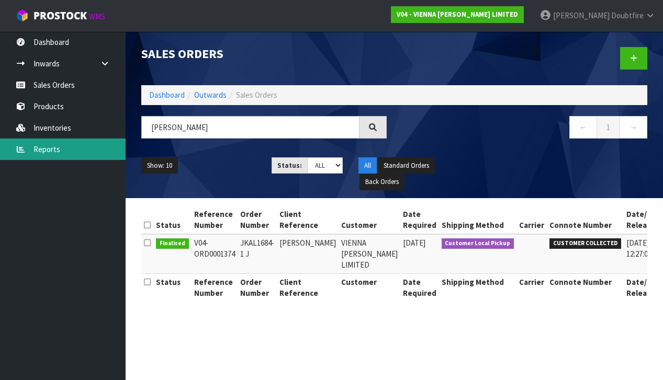
type input "J"
type input "[PERSON_NAME]"
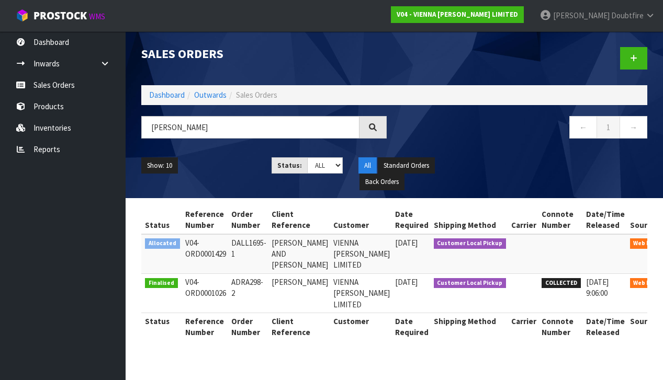
scroll to position [0, 10]
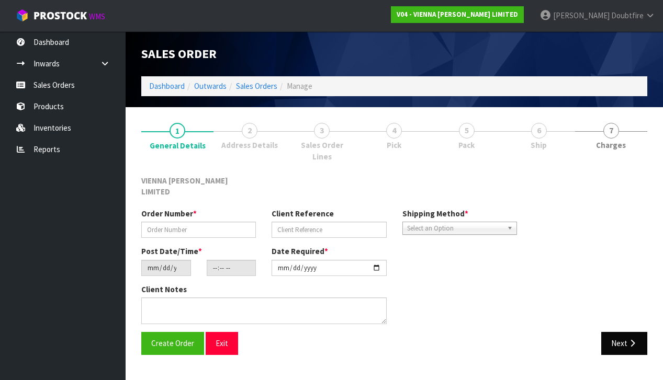
type input "DALL1695-1"
type input "[PERSON_NAME] AND [PERSON_NAME]"
type input "[DATE]"
type input "14:49:00.000"
type input "[DATE]"
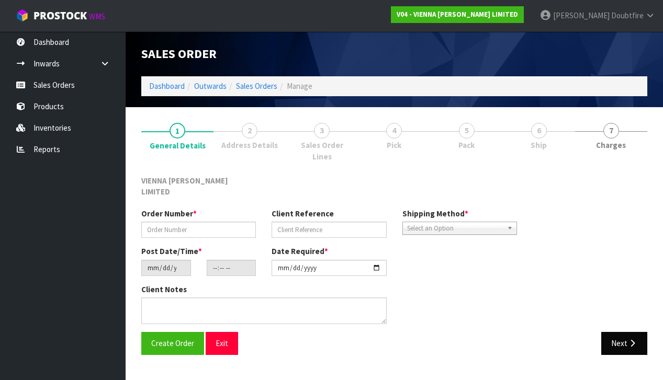
type textarea "[PERSON_NAME]"
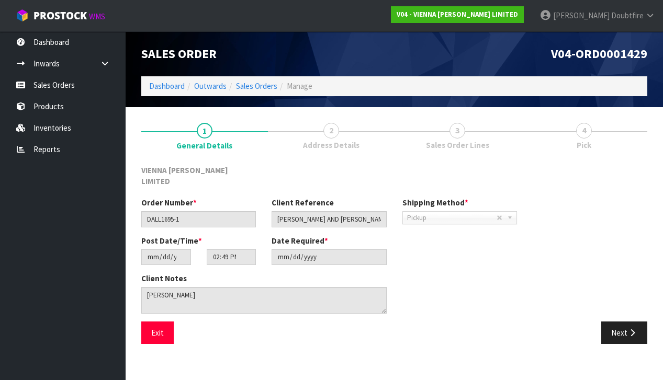
click at [623, 334] on div "Save Exit Next" at bounding box center [394, 337] width 522 height 30
click at [624, 324] on button "Next" at bounding box center [624, 333] width 46 height 22
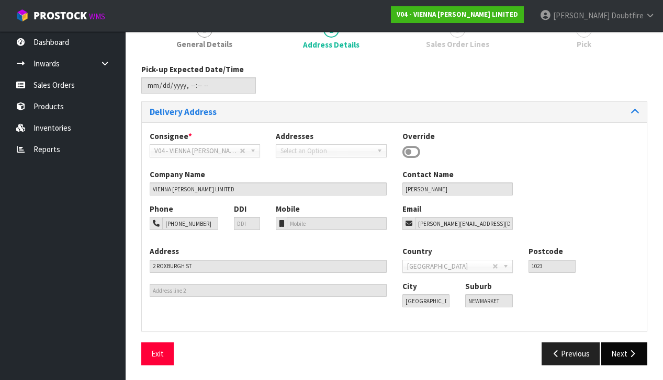
scroll to position [99, 0]
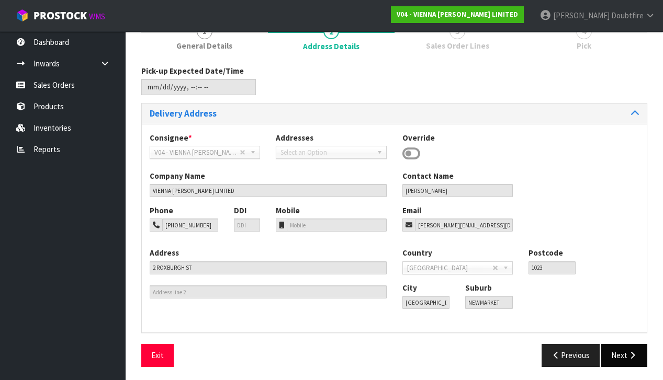
click at [630, 346] on button "Next" at bounding box center [624, 355] width 46 height 22
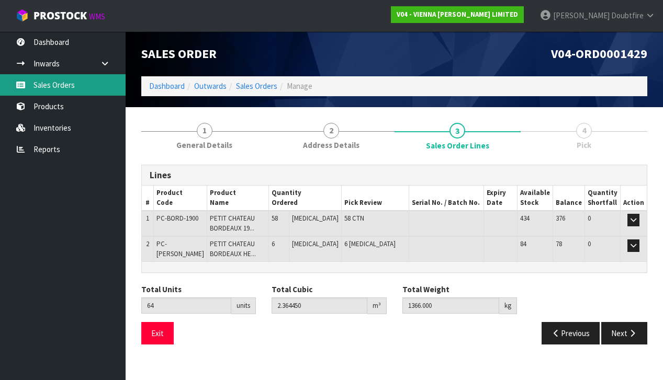
click at [50, 88] on link "Sales Orders" at bounding box center [63, 84] width 126 height 21
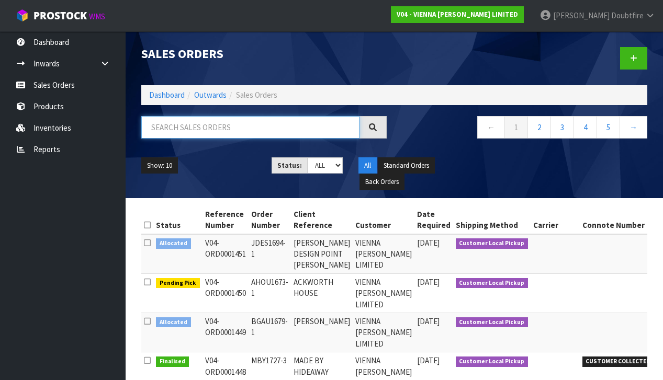
click at [161, 126] on input "text" at bounding box center [250, 127] width 218 height 22
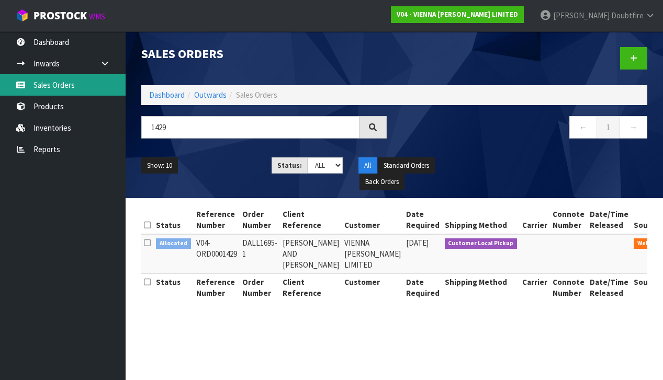
click at [52, 89] on link "Sales Orders" at bounding box center [63, 84] width 126 height 21
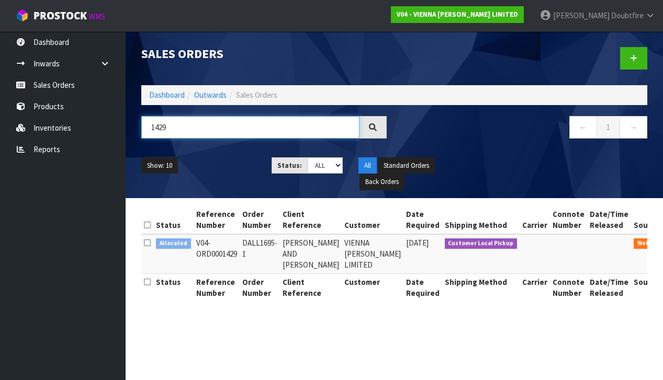
click at [182, 128] on input "1429" at bounding box center [250, 127] width 218 height 22
type input "1"
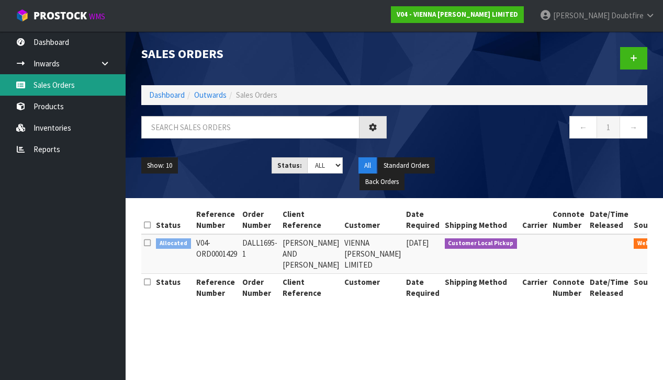
click at [56, 91] on link "Sales Orders" at bounding box center [63, 84] width 126 height 21
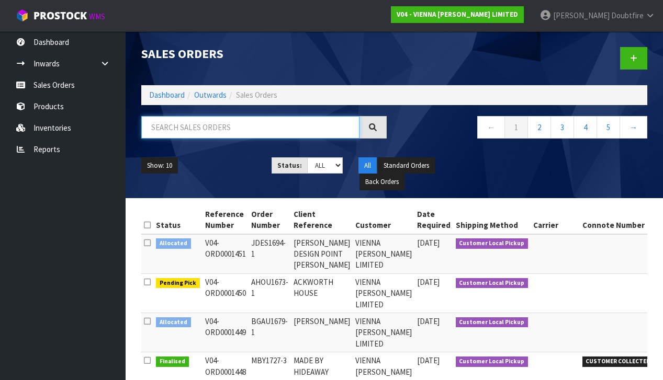
click at [230, 131] on input "text" at bounding box center [250, 127] width 218 height 22
type input "FREEDOM"
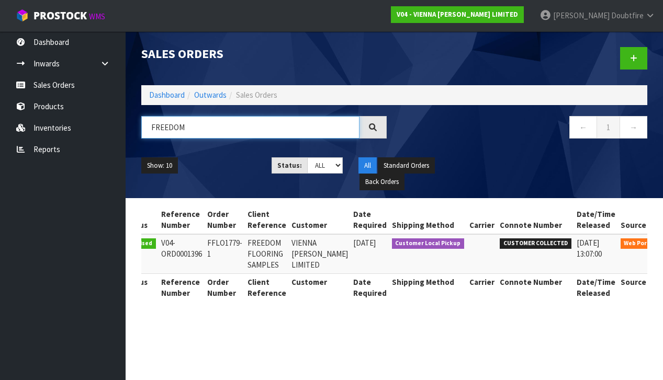
scroll to position [0, 32]
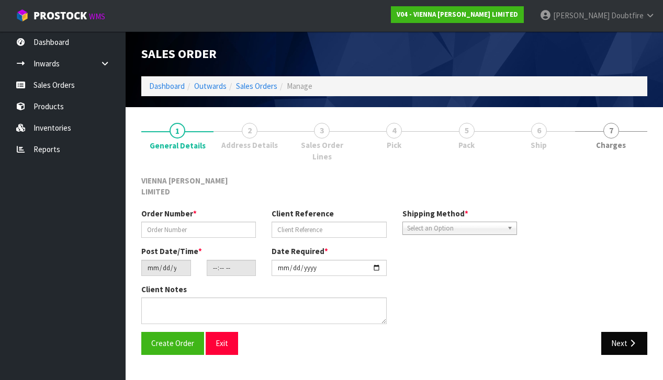
type input "FFLO1779-1"
type input "FREEDOM FLOORING SAMPLES"
type input "[DATE]"
type input "09:32:00.000"
type input "[DATE]"
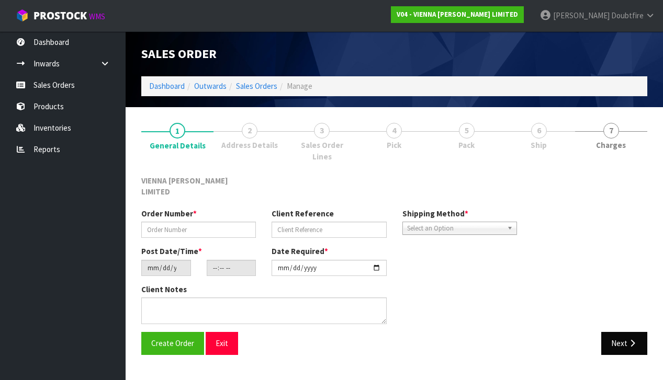
type textarea "SAMPLES FOR SHOWROOM COLLECTION IS [DATE] 12PM, BY [PERSON_NAME] FROM ROADRUNNER"
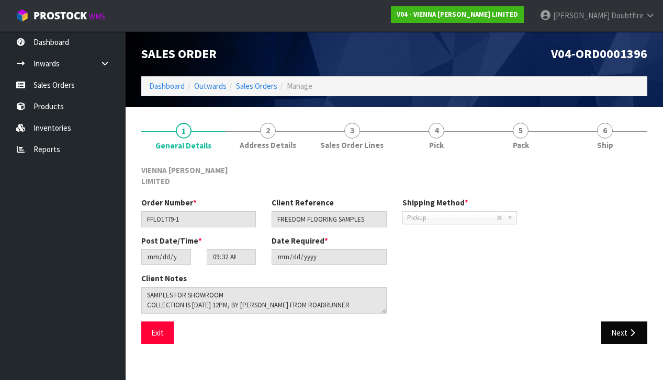
click at [627, 329] on icon "button" at bounding box center [632, 333] width 10 height 8
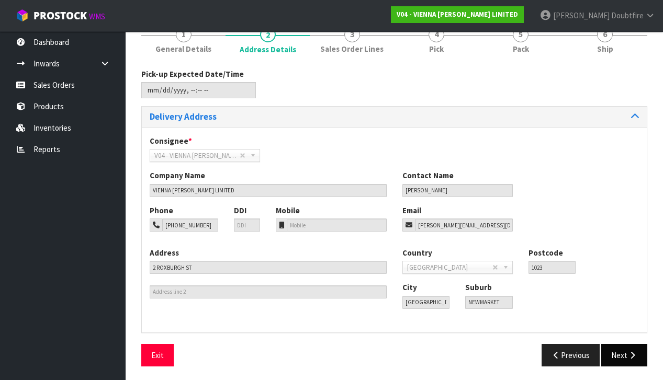
click at [614, 347] on button "Next" at bounding box center [624, 355] width 46 height 22
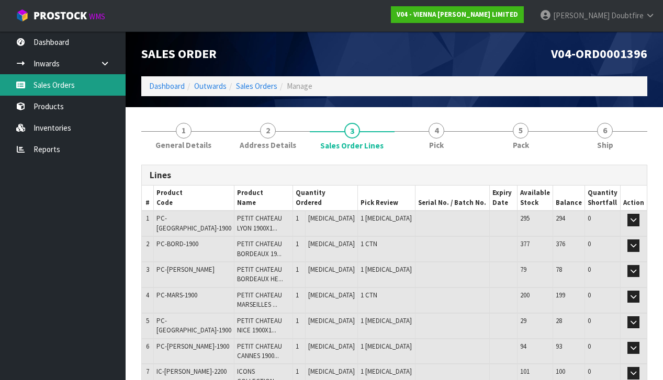
click at [61, 85] on link "Sales Orders" at bounding box center [63, 84] width 126 height 21
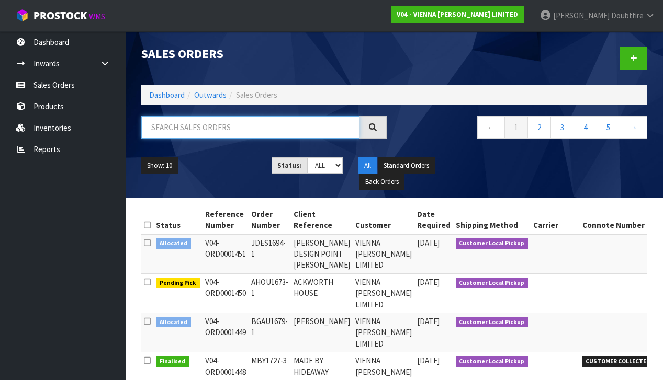
click at [181, 132] on input "text" at bounding box center [250, 127] width 218 height 22
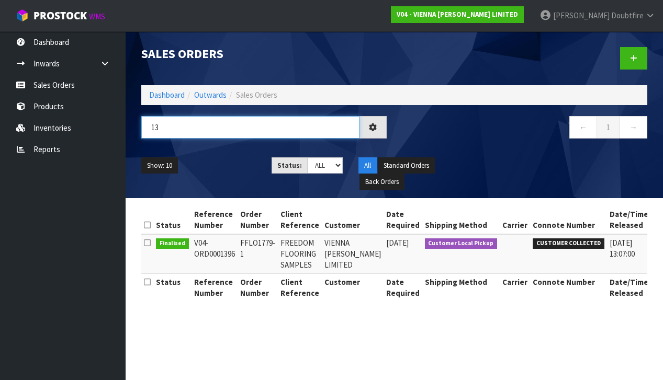
type input "1"
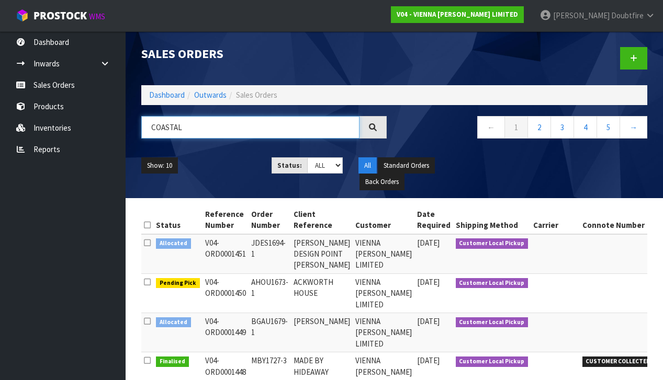
type input "COASTAL"
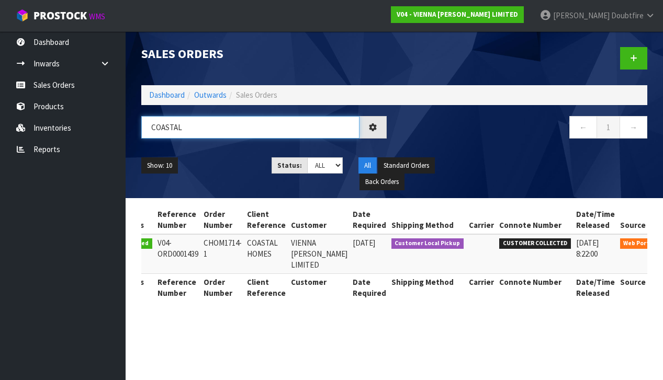
scroll to position [0, 36]
click at [662, 244] on icon at bounding box center [676, 245] width 8 height 7
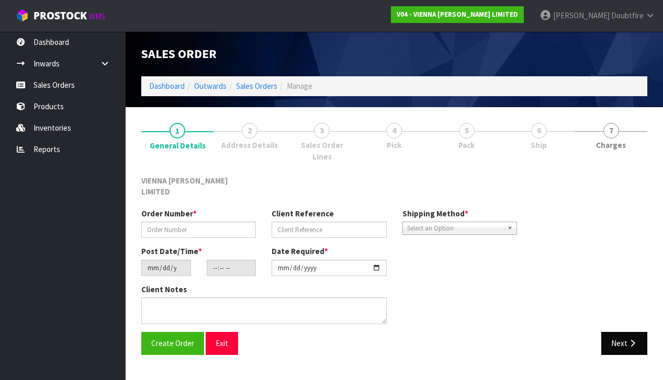
type input "CHOM1714-1"
type input "COASTAL HOMES"
type input "[DATE]"
type input "10:15:00.000"
type input "[DATE]"
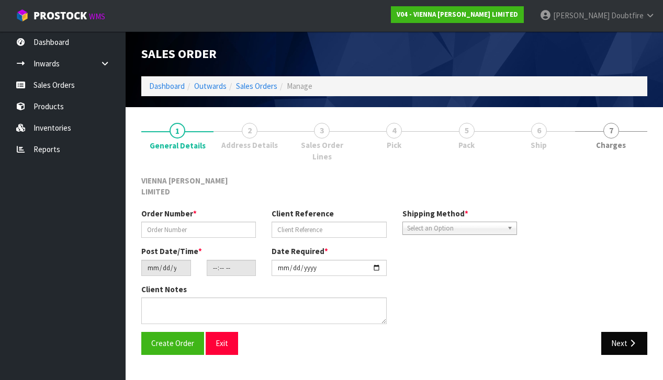
type textarea "COASTAL HOMES"
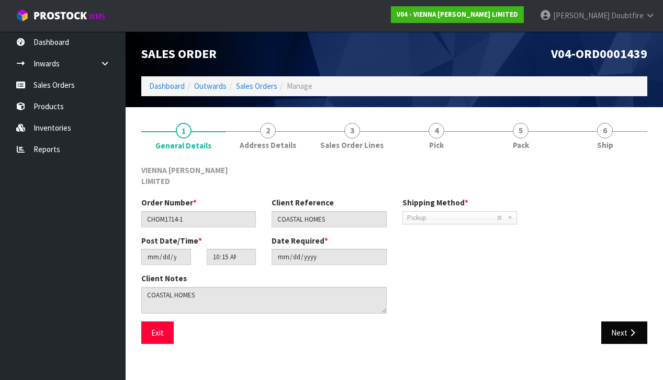
click at [625, 322] on button "Next" at bounding box center [624, 333] width 46 height 22
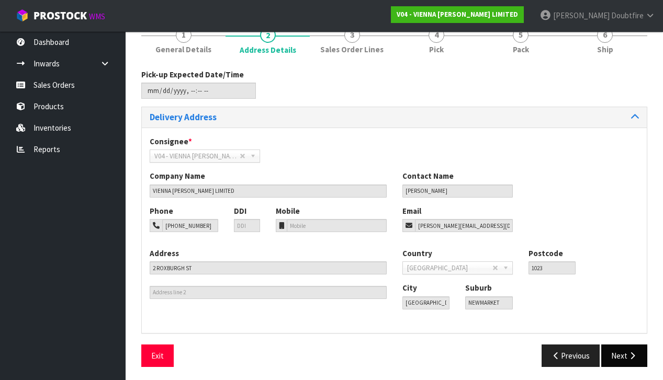
scroll to position [95, 0]
drag, startPoint x: 618, startPoint y: 356, endPoint x: 607, endPoint y: 348, distance: 13.6
click at [618, 356] on button "Next" at bounding box center [624, 356] width 46 height 22
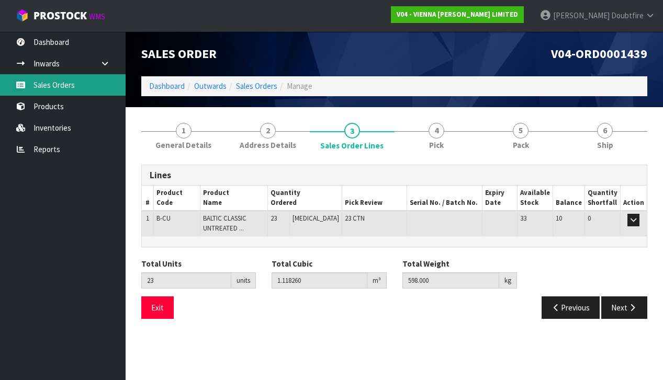
click at [57, 93] on link "Sales Orders" at bounding box center [63, 84] width 126 height 21
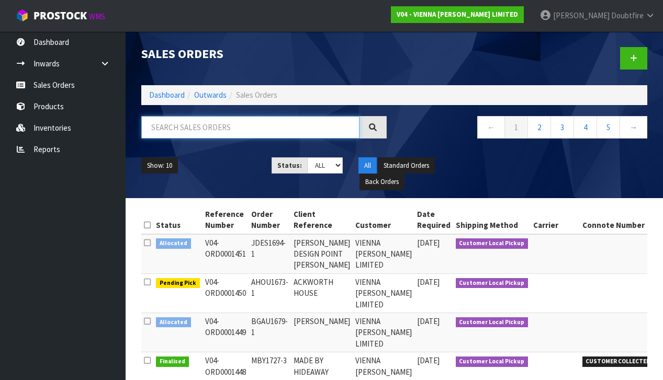
click at [190, 130] on input "text" at bounding box center [250, 127] width 218 height 22
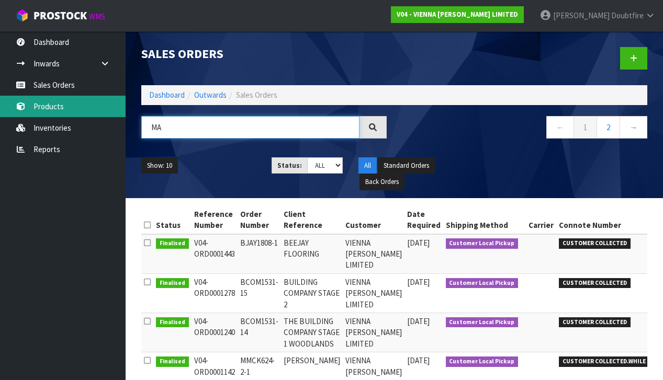
type input "M"
type input "1442"
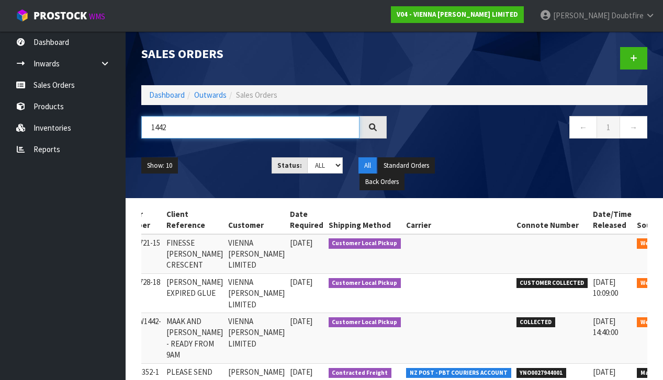
scroll to position [0, 129]
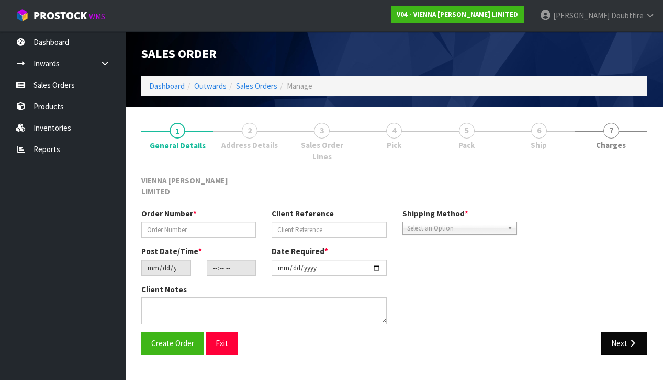
type input "FFLO721-15"
type input "FINESSE [PERSON_NAME] CRESCENT"
type input "[DATE]"
type input "15:35:00.000"
type input "[DATE]"
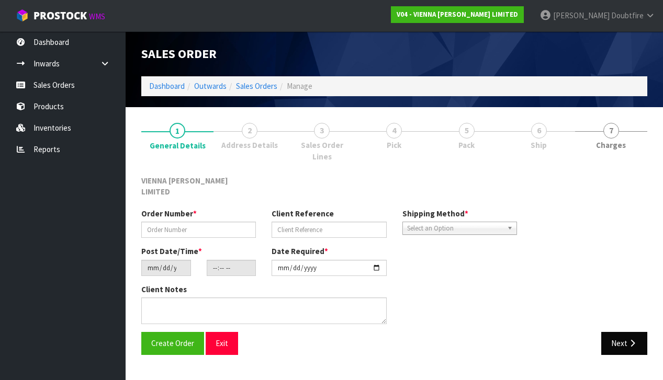
type textarea "FINESSE [PERSON_NAME] CRESCENT I HAVE PLACED THIS ORDER NOW, PLEASE PACK ON TWO…"
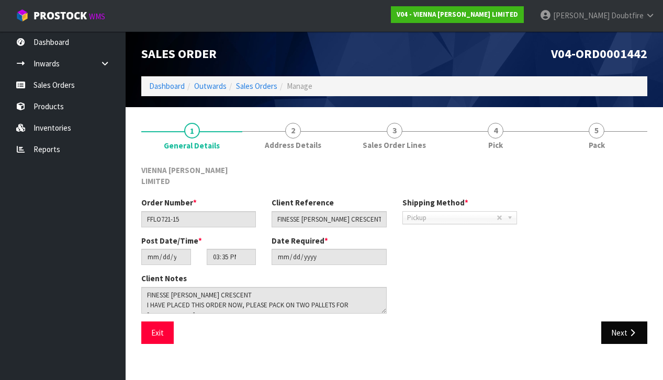
click at [617, 323] on button "Next" at bounding box center [624, 333] width 46 height 22
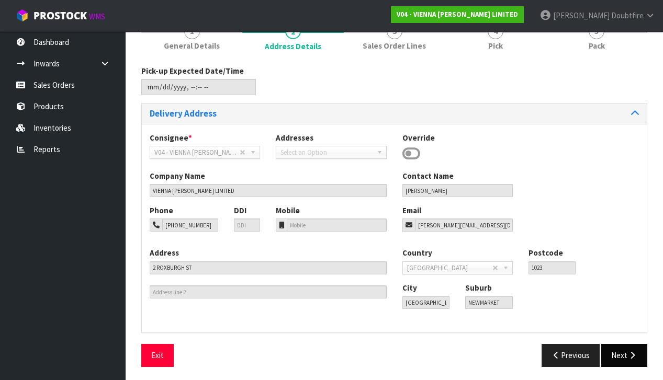
scroll to position [99, 0]
click at [626, 353] on button "Next" at bounding box center [624, 356] width 46 height 22
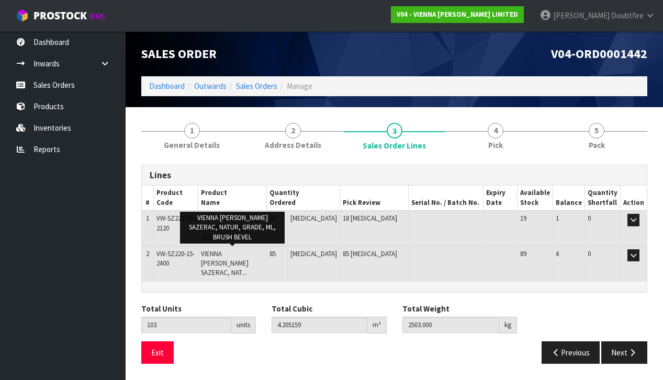
scroll to position [0, 0]
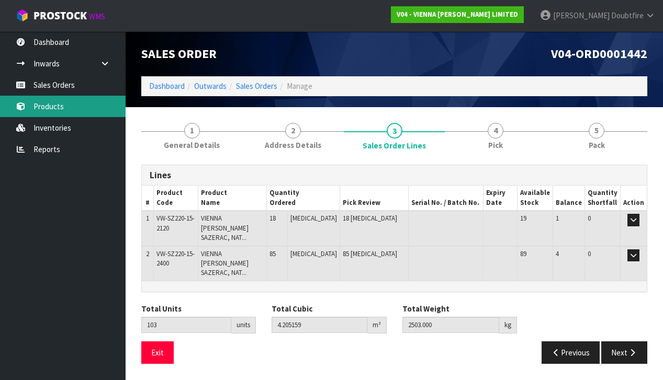
click at [44, 107] on link "Products" at bounding box center [63, 106] width 126 height 21
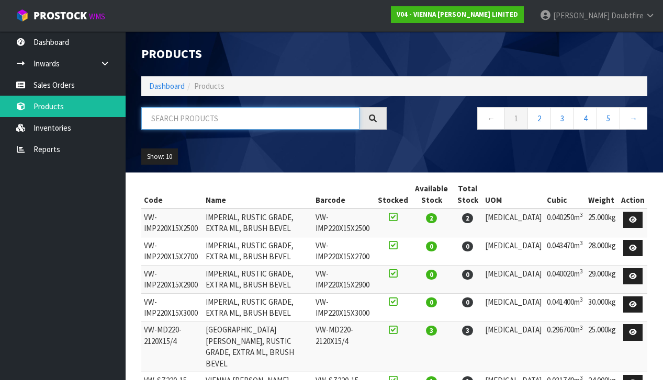
click at [160, 117] on input "text" at bounding box center [250, 118] width 218 height 22
type input "SAZERAC"
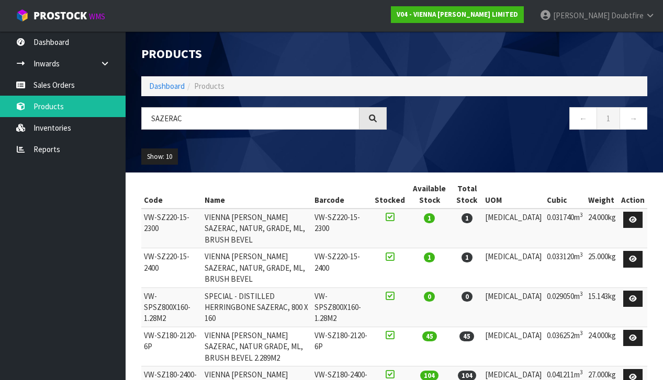
click at [181, 154] on ul "Show: 10 5 10 25 50" at bounding box center [198, 157] width 115 height 17
click at [167, 161] on button "Show: 10" at bounding box center [159, 157] width 37 height 17
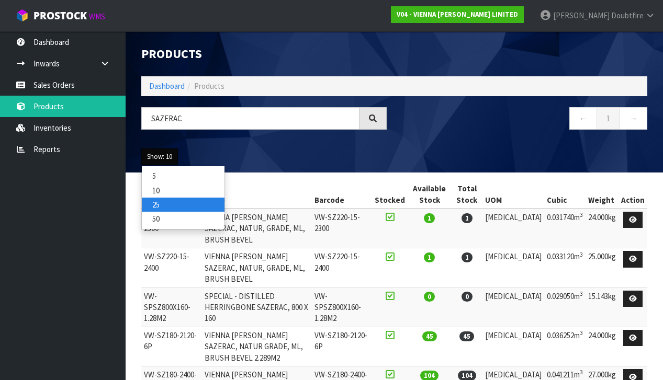
click at [163, 199] on link "25" at bounding box center [183, 205] width 83 height 14
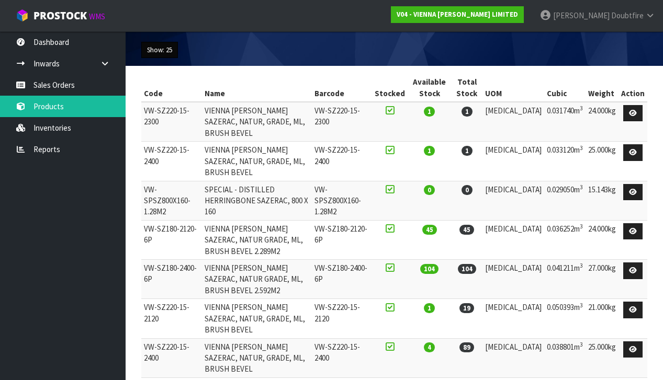
scroll to position [106, 0]
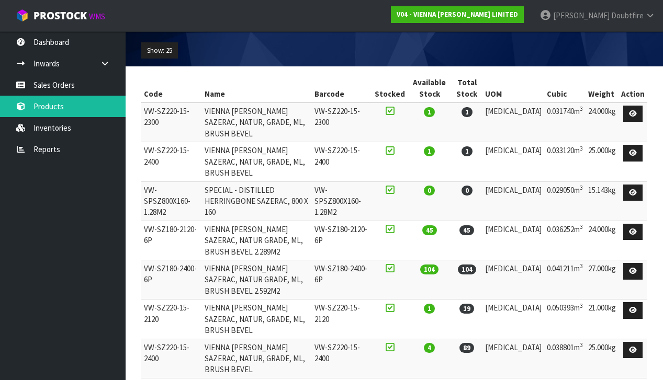
click at [144, 339] on td "VW-SZ220-15-2400" at bounding box center [171, 358] width 61 height 39
drag, startPoint x: 144, startPoint y: 287, endPoint x: 183, endPoint y: 303, distance: 42.7
click at [197, 339] on td "VW-SZ220-15-2400" at bounding box center [171, 358] width 61 height 39
copy td "VW-SZ220-15-2400"
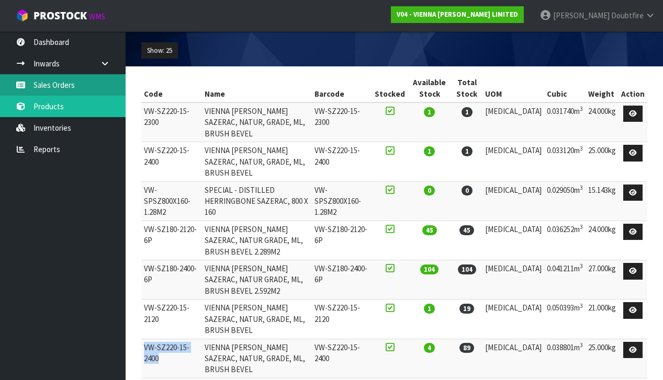
click at [61, 87] on link "Sales Orders" at bounding box center [63, 84] width 126 height 21
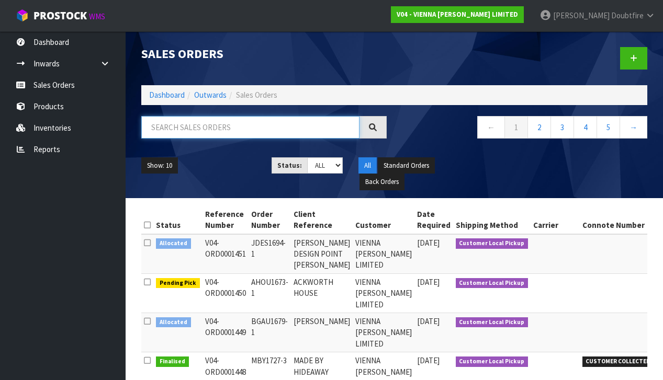
click at [185, 133] on input "text" at bounding box center [250, 127] width 218 height 22
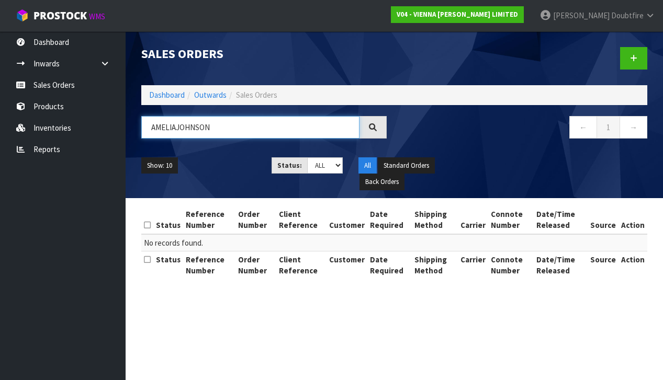
click at [176, 130] on input "AMELIAJOHNSON" at bounding box center [250, 127] width 218 height 22
click at [236, 131] on input "[PERSON_NAME]" at bounding box center [250, 127] width 218 height 22
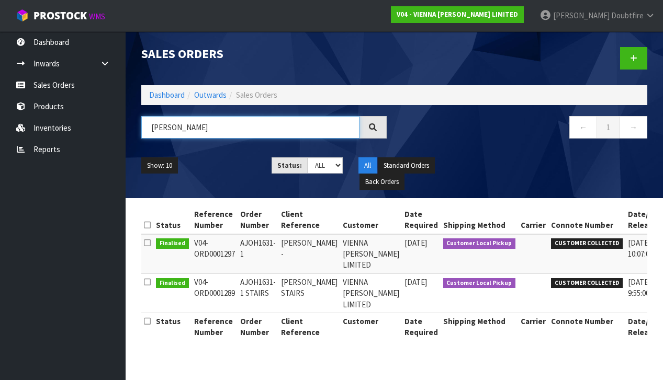
type input "[PERSON_NAME]"
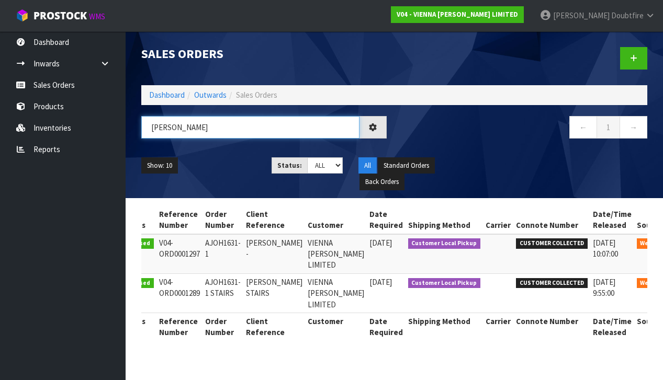
scroll to position [0, 34]
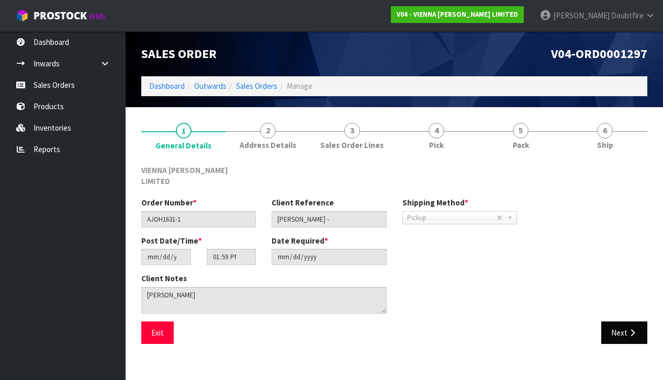
click at [618, 322] on button "Next" at bounding box center [624, 333] width 46 height 22
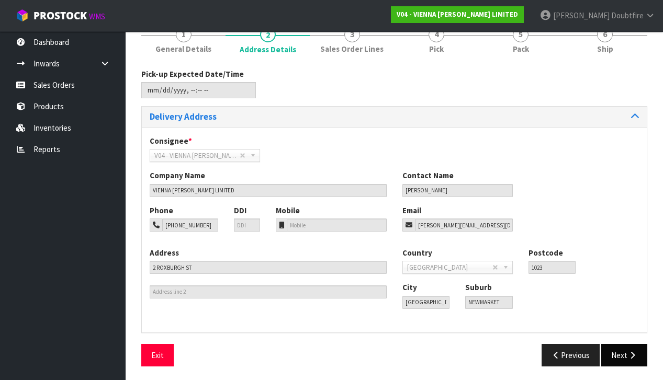
scroll to position [95, 0]
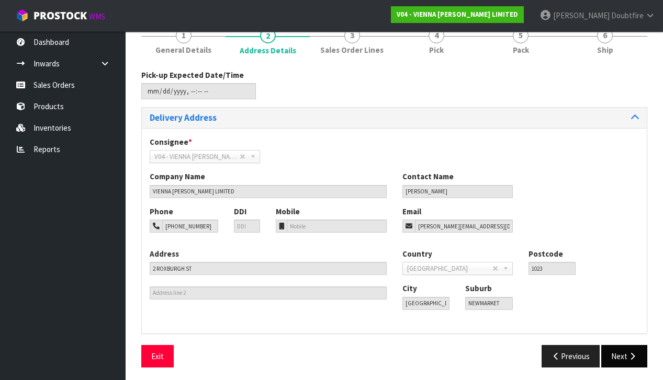
click at [616, 347] on button "Next" at bounding box center [624, 356] width 46 height 22
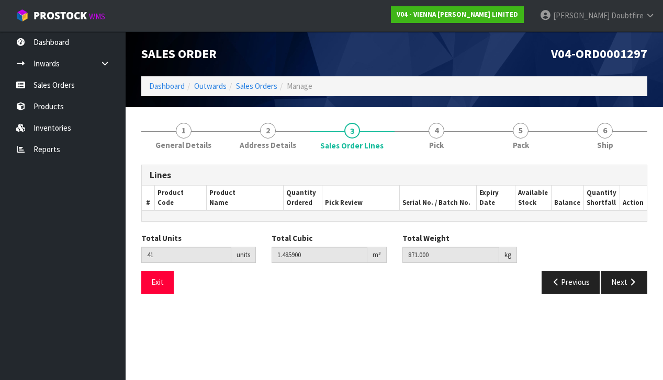
scroll to position [0, 0]
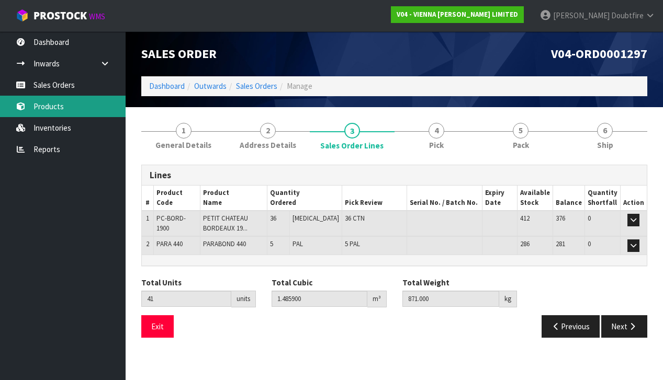
click at [54, 105] on link "Products" at bounding box center [63, 106] width 126 height 21
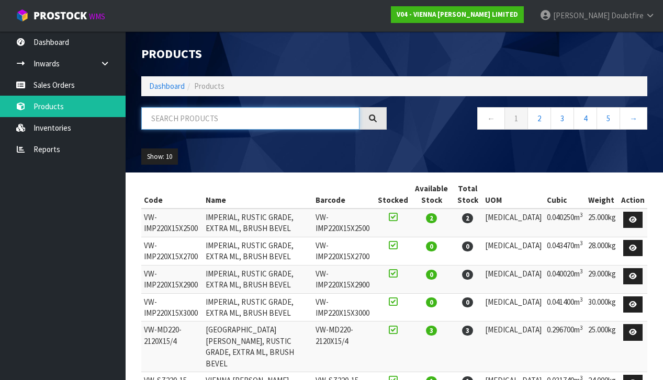
click at [223, 116] on input "text" at bounding box center [250, 118] width 218 height 22
type input "LARCH"
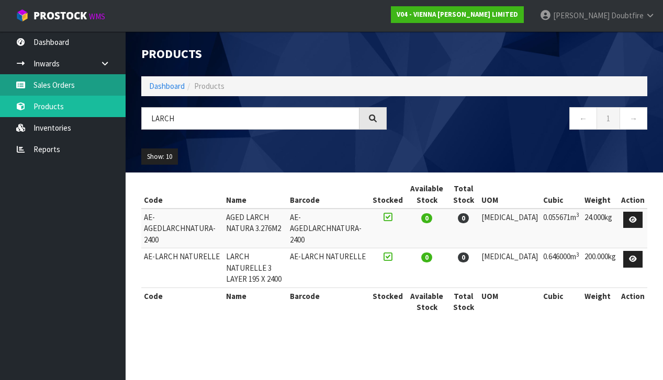
click at [63, 86] on link "Sales Orders" at bounding box center [63, 84] width 126 height 21
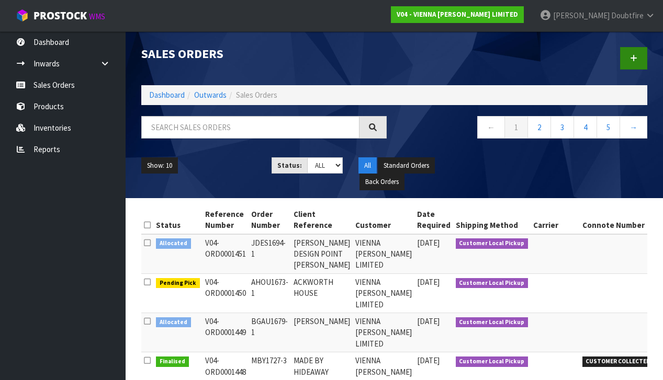
click at [634, 58] on icon at bounding box center [633, 58] width 7 height 8
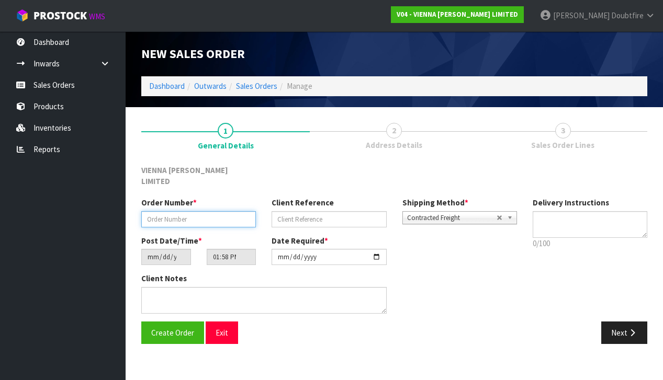
drag, startPoint x: 156, startPoint y: 209, endPoint x: 153, endPoint y: 203, distance: 6.8
click at [156, 211] on input "text" at bounding box center [198, 219] width 115 height 16
paste input "TFLO1817-1"
type input "TFLO1817-1"
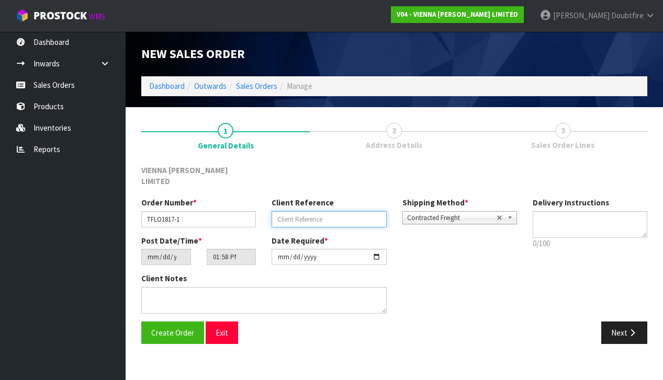
click at [309, 211] on input "text" at bounding box center [329, 219] width 115 height 16
type input "TIMBER FLOOR SOLUTIONS"
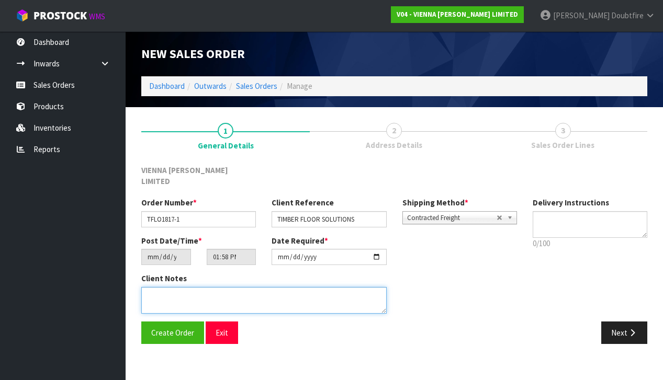
click at [177, 287] on textarea at bounding box center [263, 300] width 245 height 27
type textarea "HERBERT STREET"
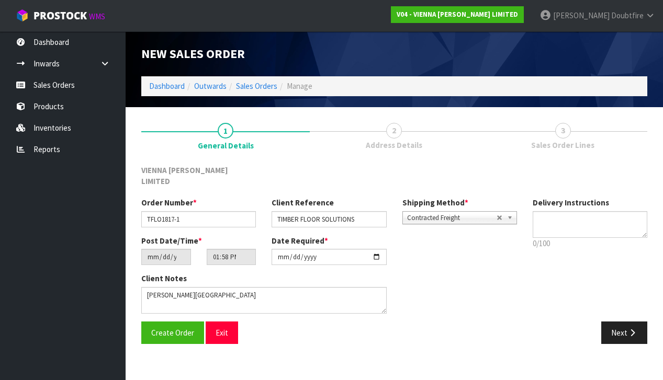
click at [439, 212] on span "Contracted Freight" at bounding box center [451, 218] width 89 height 13
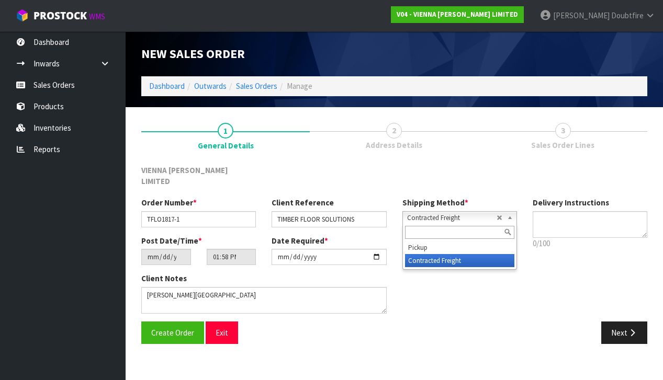
click at [429, 228] on div at bounding box center [460, 232] width 114 height 17
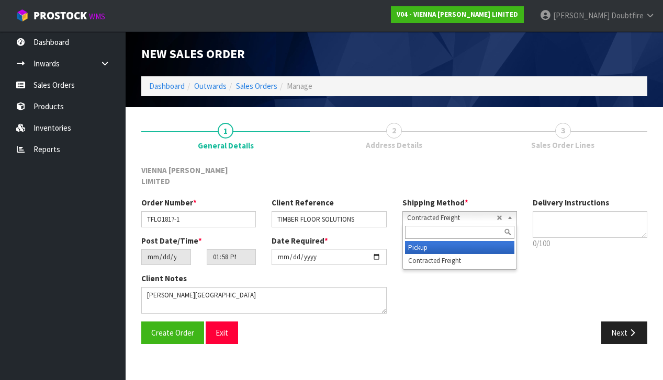
click at [427, 241] on li "Pickup" at bounding box center [459, 247] width 109 height 13
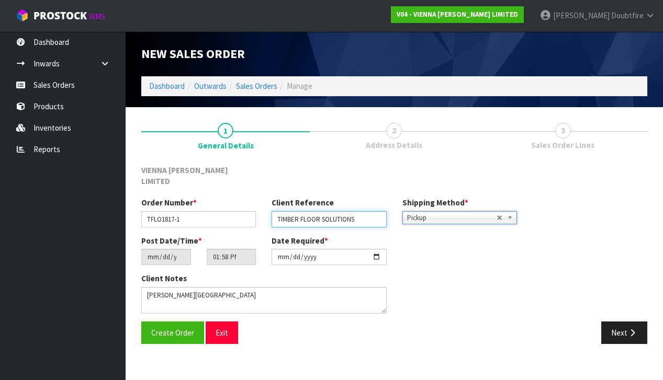
click at [371, 211] on input "TIMBER FLOOR SOLUTIONS" at bounding box center [329, 219] width 115 height 16
type input "TIMBER FLOOR SOLUTIONS HERBERT STREET"
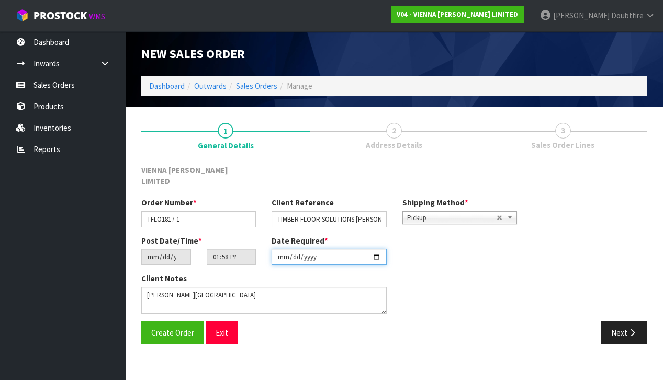
click at [283, 254] on input "[DATE]" at bounding box center [329, 257] width 115 height 16
type input "2025-08-25"
click at [253, 345] on section "1 General Details 2 Address Details 3 Sales Order Lines VIENNA WOODS LIMITED Or…" at bounding box center [394, 233] width 537 height 253
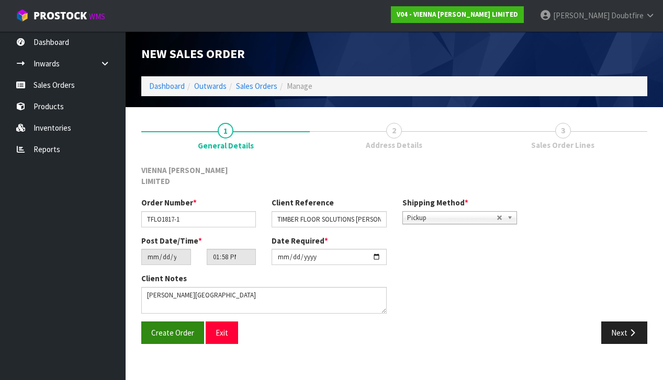
click at [169, 325] on button "Create Order" at bounding box center [172, 333] width 63 height 22
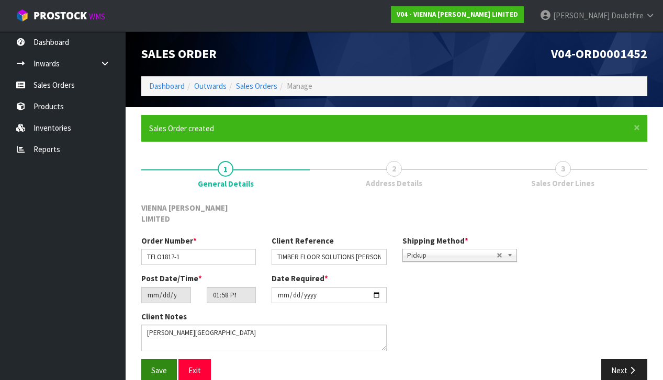
click at [166, 366] on span "Save" at bounding box center [159, 371] width 16 height 10
click at [638, 359] on button "Next" at bounding box center [624, 370] width 46 height 22
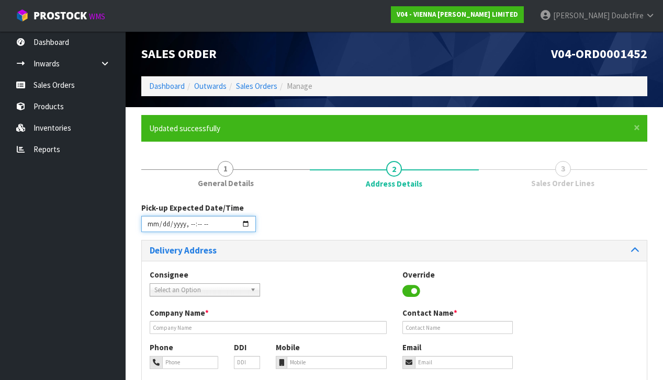
click at [153, 232] on input "datetime-local" at bounding box center [198, 224] width 115 height 16
type input "2025-08-25T14:05"
click at [340, 221] on div "Pick-up Expected Date/Time" at bounding box center [394, 221] width 522 height 38
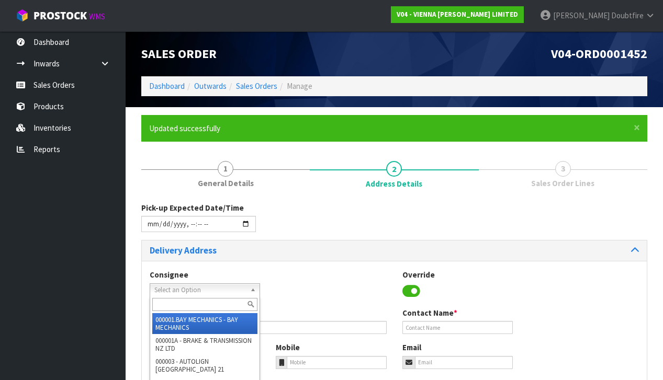
click at [165, 287] on span "Select an Option" at bounding box center [200, 290] width 92 height 13
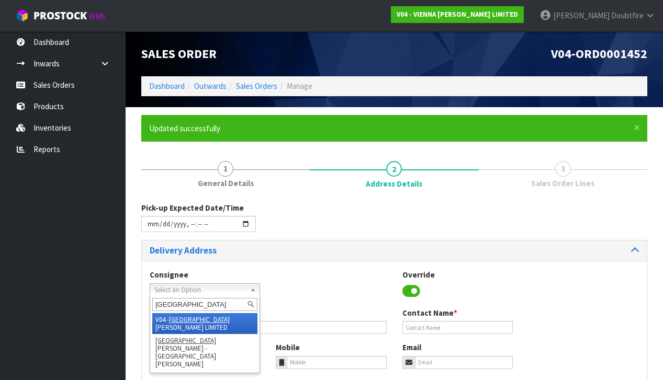
type input "vienna"
click at [207, 314] on li "V04 - VIENNA WOODS LIMITED" at bounding box center [204, 323] width 105 height 21
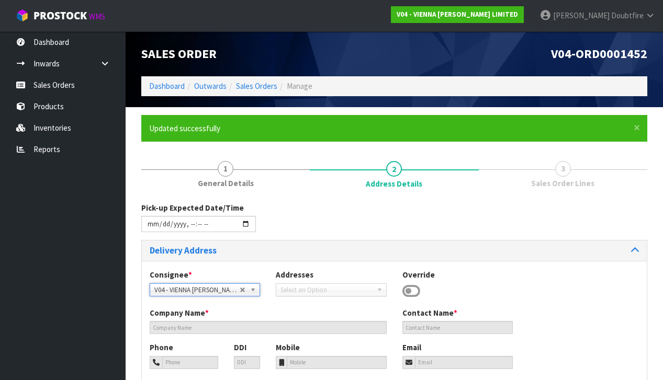
type input "VIENNA [PERSON_NAME] LIMITED"
type input "[PERSON_NAME]"
type input "[PHONE_NUMBER]"
type input "[PERSON_NAME][EMAIL_ADDRESS][DOMAIN_NAME]"
type input "2 ROXBURGH ST"
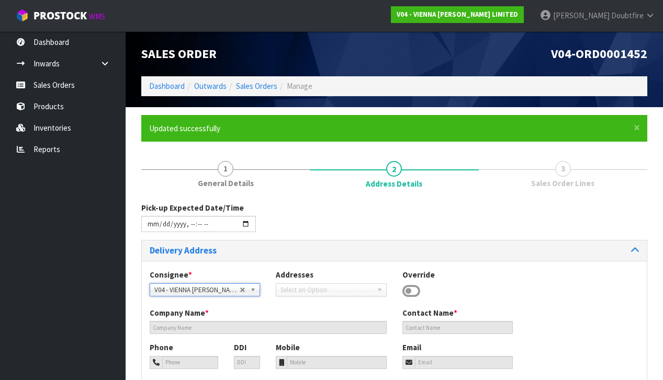
type input "1023"
type input "[GEOGRAPHIC_DATA]"
type input "NEWMARKET"
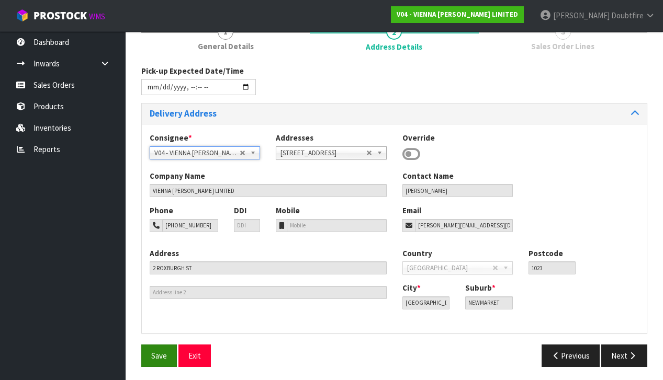
scroll to position [137, 0]
click at [155, 352] on span "Save" at bounding box center [159, 357] width 16 height 10
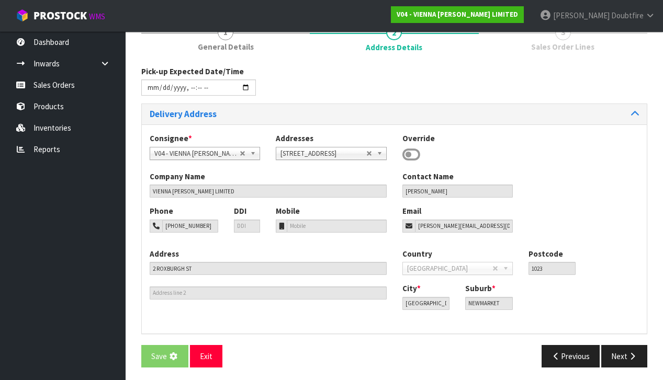
scroll to position [0, 0]
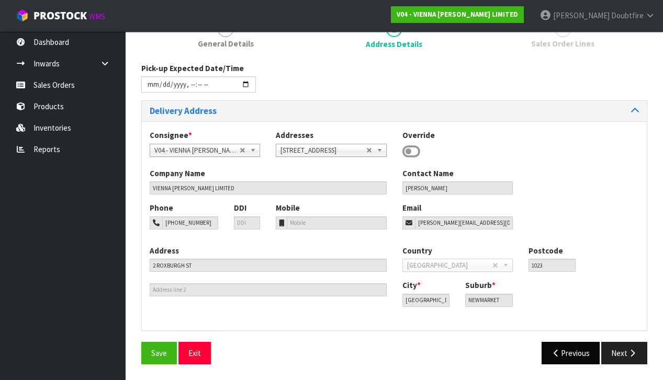
type input "2025-08-25T14:05"
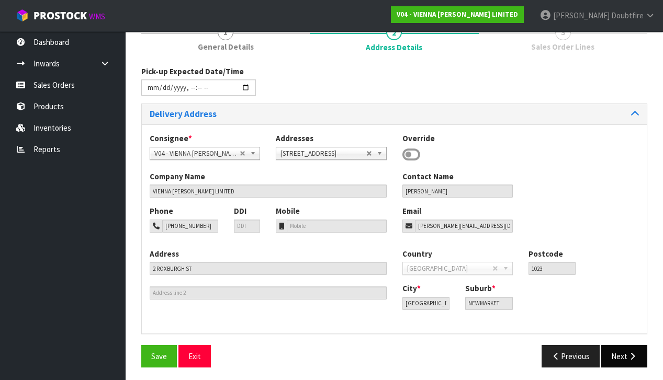
click at [625, 350] on button "Next" at bounding box center [624, 356] width 46 height 22
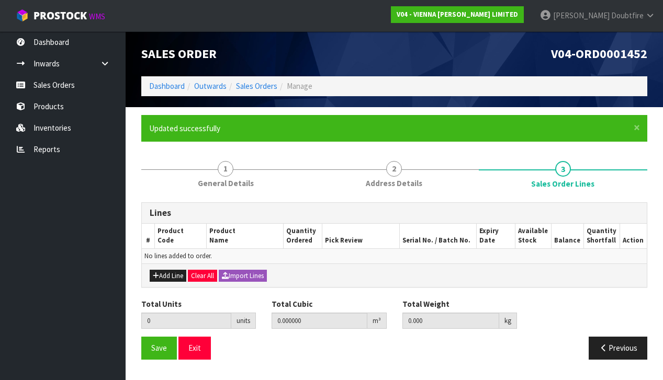
click at [166, 272] on button "Add Line" at bounding box center [168, 276] width 37 height 13
type input "0"
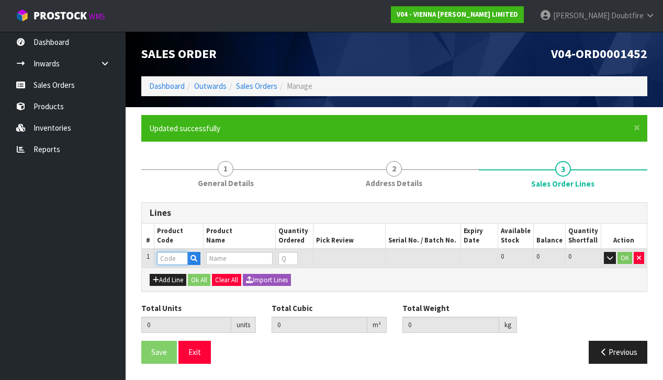
click at [164, 258] on input "text" at bounding box center [172, 258] width 31 height 13
type input "PC-BORD"
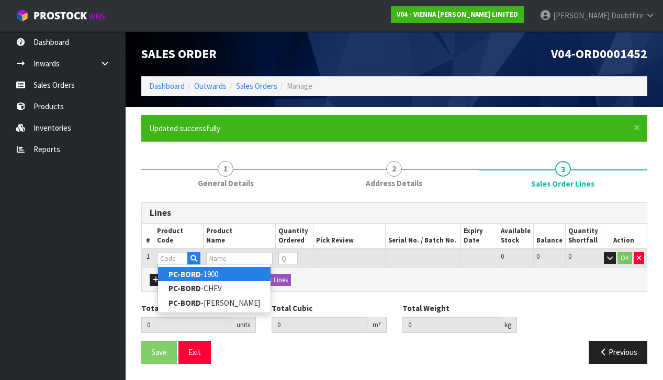
click at [181, 275] on strong "PC-BORD" at bounding box center [184, 274] width 32 height 10
type input "PC-BORD-1900"
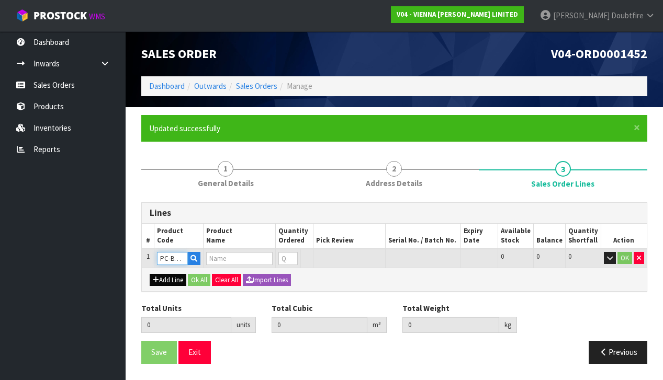
type input "0.000000"
type input "0.000"
type input "PETIT CHATEAU BORDEAUX 1900X190X15/4 (2.166M2)"
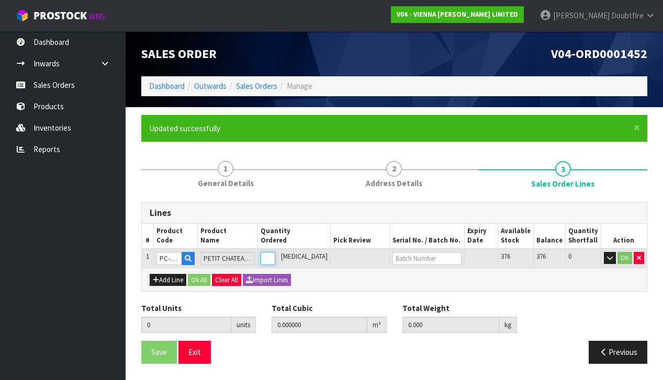
type input "1"
type input "0.0384"
type input "22"
click at [275, 254] on input "1" at bounding box center [268, 258] width 15 height 13
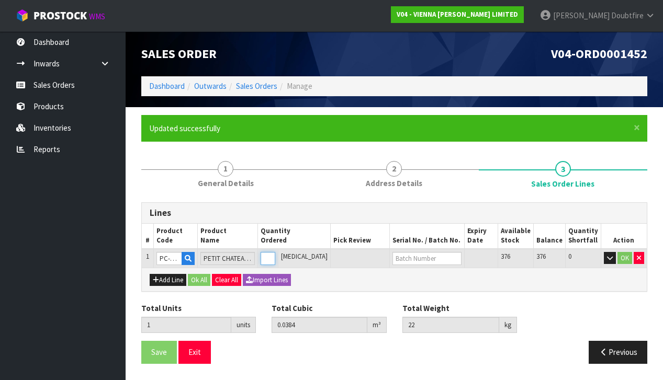
type input "2"
type input "0.0768"
type input "44"
click at [275, 254] on input "2" at bounding box center [268, 258] width 15 height 13
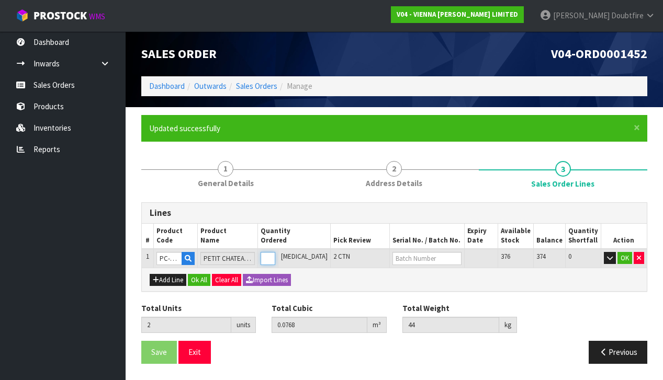
type input "3"
type input "0.1152"
type input "66"
click at [275, 254] on input "3" at bounding box center [268, 258] width 15 height 13
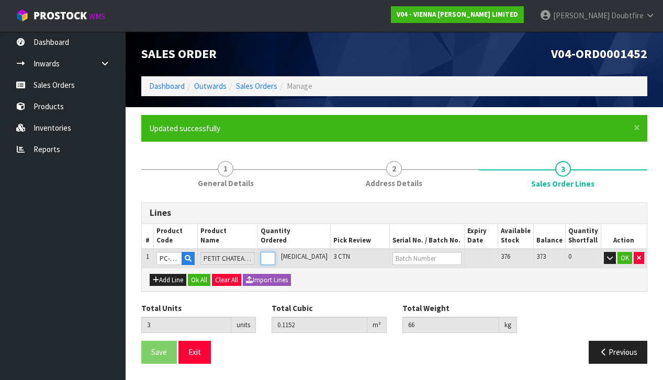
type input "4"
type input "0.1536"
type input "88"
click at [275, 254] on input "4" at bounding box center [268, 258] width 15 height 13
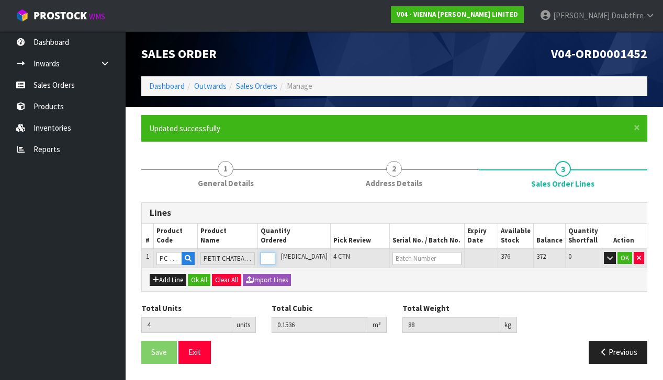
type input "5"
type input "0.192"
type input "110"
click at [275, 254] on input "5" at bounding box center [268, 258] width 15 height 13
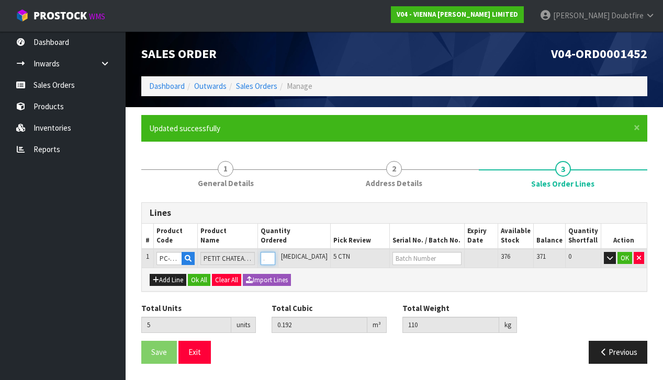
type input "6"
type input "0.2304"
type input "132"
click at [275, 254] on input "6" at bounding box center [268, 258] width 15 height 13
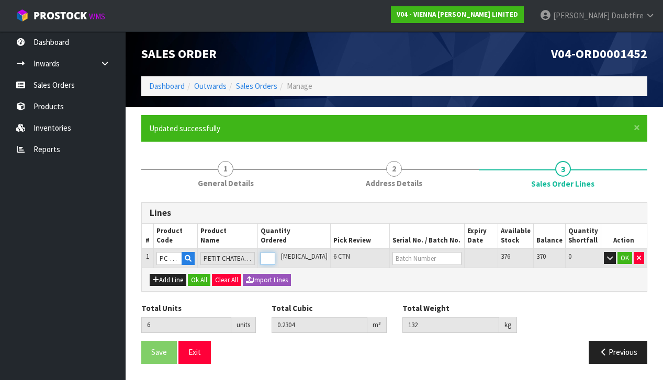
type input "7"
type input "0.2688"
type input "154"
click at [275, 254] on input "7" at bounding box center [268, 258] width 15 height 13
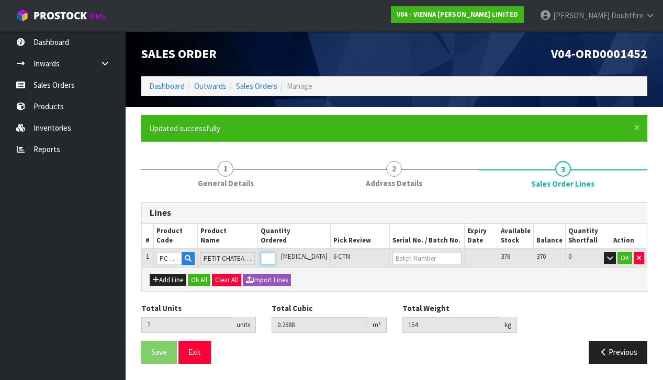
type input "8"
type input "0.3072"
type input "176"
click at [275, 254] on input "8" at bounding box center [268, 258] width 15 height 13
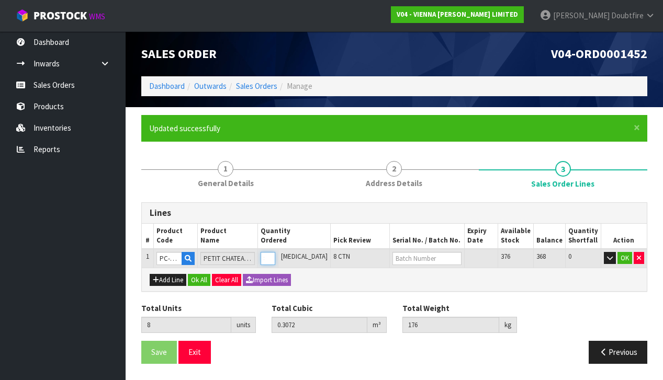
type input "9"
type input "0.3456"
type input "198"
click at [275, 254] on input "9" at bounding box center [268, 258] width 15 height 13
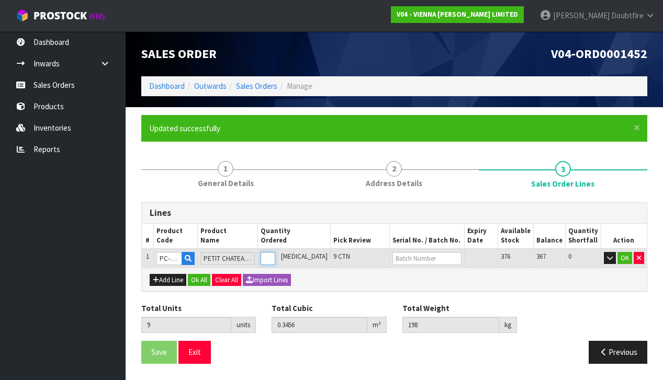
type input "10"
type input "0.384"
type input "220"
click at [275, 254] on input "10" at bounding box center [268, 258] width 15 height 13
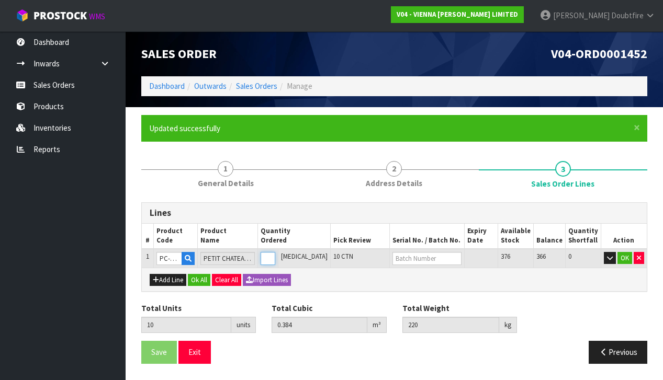
type input "11"
type input "0.4224"
type input "242"
click at [275, 254] on input "11" at bounding box center [268, 258] width 15 height 13
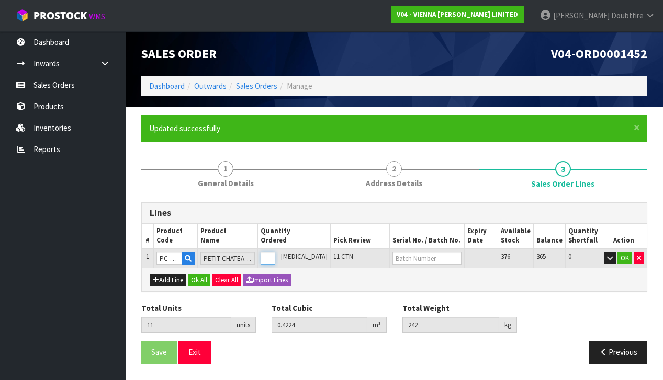
type input "12"
type input "0.4608"
type input "264"
click at [275, 254] on input "12" at bounding box center [268, 258] width 15 height 13
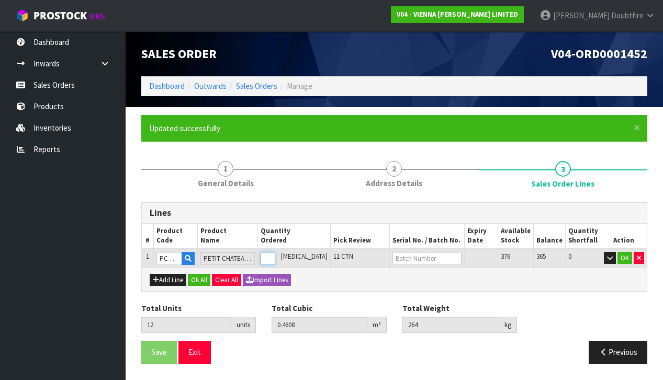
type input "13"
type input "0.4992"
type input "286"
click at [275, 254] on input "13" at bounding box center [268, 258] width 15 height 13
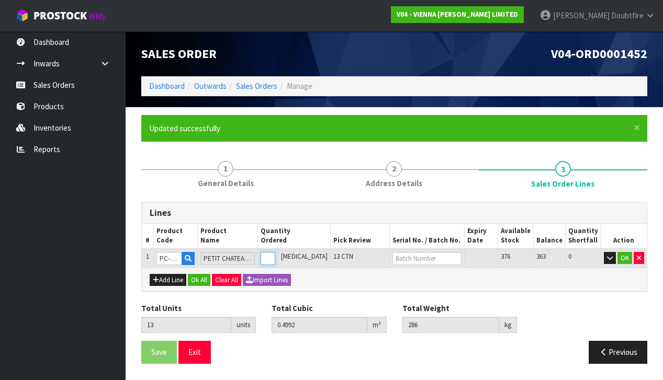
type input "14"
type input "0.5376"
type input "308"
click at [275, 254] on input "14" at bounding box center [268, 258] width 15 height 13
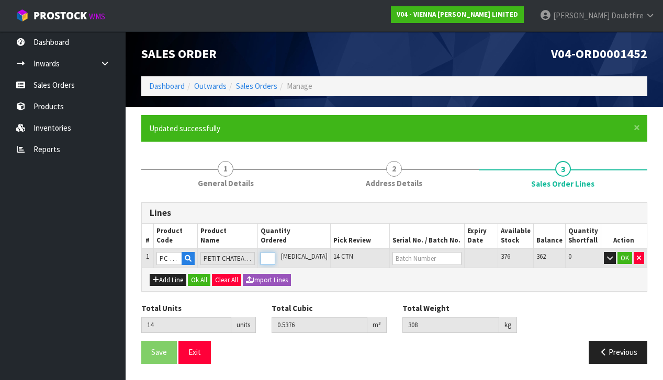
type input "15"
type input "0.576"
type input "330"
click at [275, 254] on input "15" at bounding box center [268, 258] width 15 height 13
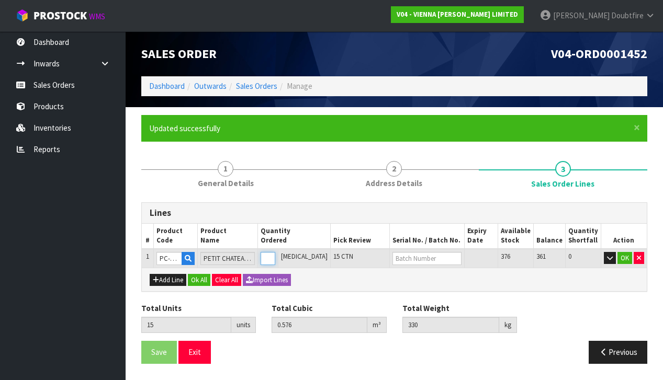
type input "16"
type input "0.6144"
type input "352"
click at [275, 254] on input "16" at bounding box center [268, 258] width 15 height 13
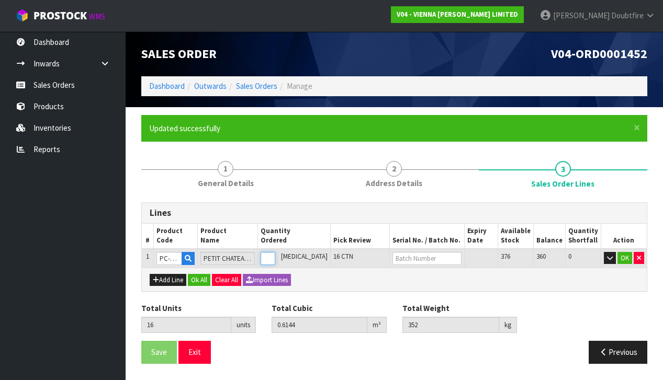
type input "17"
type input "0.6528"
type input "374"
click at [275, 254] on input "17" at bounding box center [268, 258] width 15 height 13
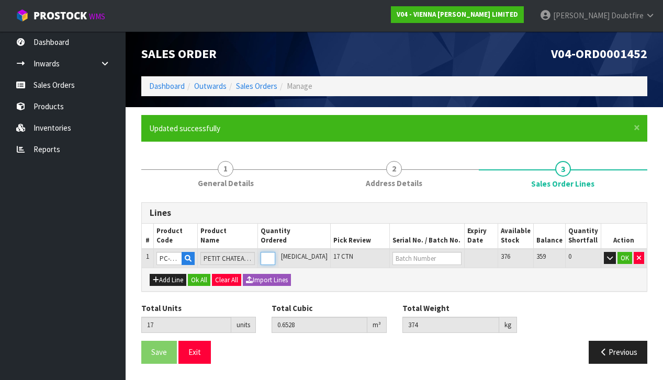
type input "18"
type input "0.6912"
type input "396"
click at [275, 254] on input "18" at bounding box center [268, 258] width 15 height 13
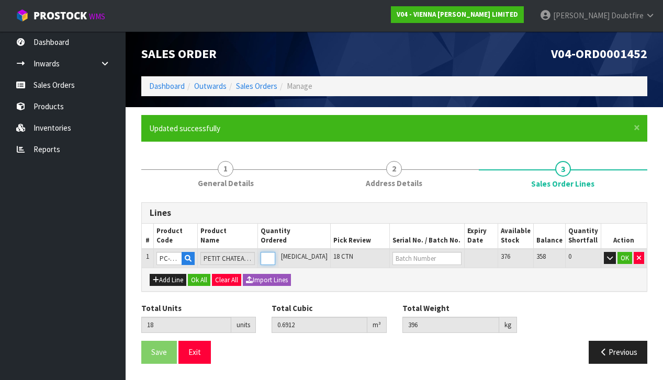
type input "19"
type input "0.7296"
type input "418"
click at [275, 254] on input "19" at bounding box center [268, 258] width 15 height 13
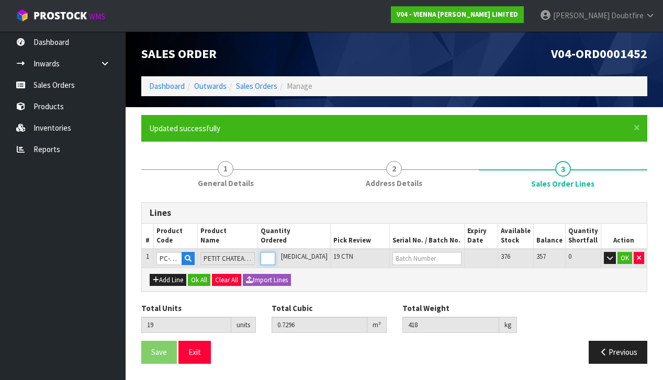
type input "20"
type input "0.768"
type input "440"
click at [275, 254] on input "20" at bounding box center [268, 258] width 15 height 13
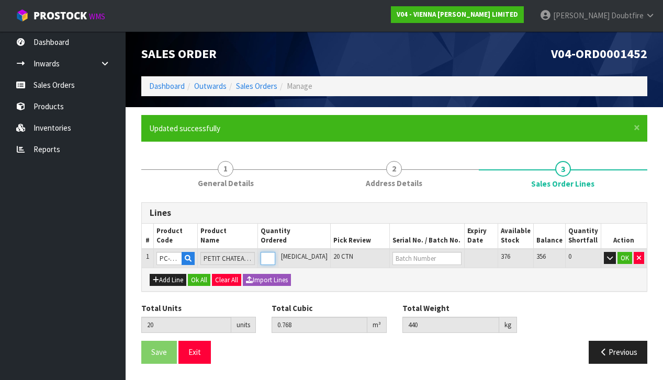
type input "21"
type input "0.8064"
type input "462"
click at [275, 254] on input "21" at bounding box center [268, 258] width 15 height 13
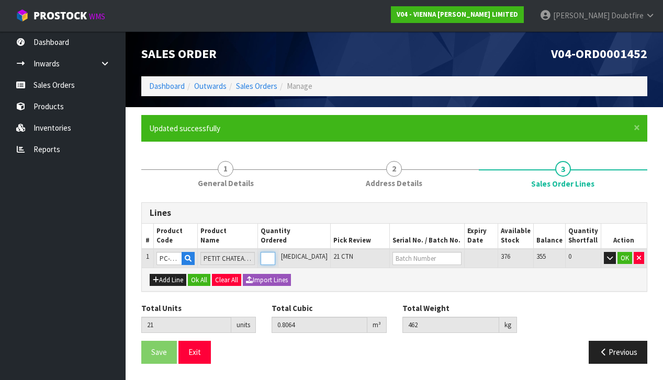
type input "22"
type input "0.8448"
type input "484"
click at [275, 254] on input "22" at bounding box center [268, 258] width 15 height 13
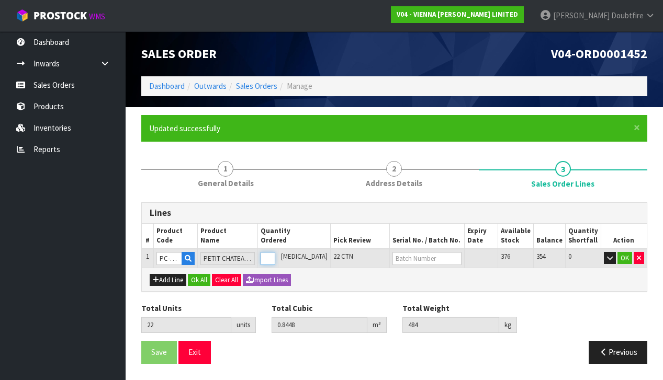
type input "23"
type input "0.8832"
type input "506"
click at [275, 254] on input "23" at bounding box center [268, 258] width 15 height 13
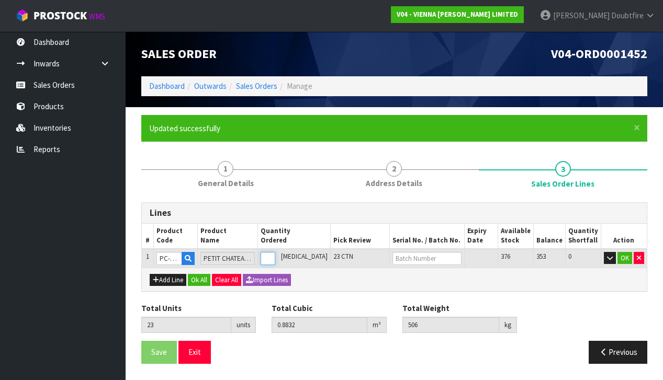
type input "24"
type input "0.9216"
type input "528"
click at [275, 254] on input "24" at bounding box center [268, 258] width 15 height 13
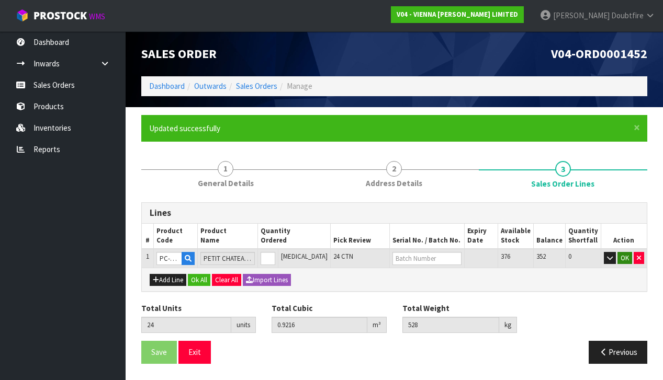
click at [621, 256] on button "OK" at bounding box center [624, 258] width 15 height 13
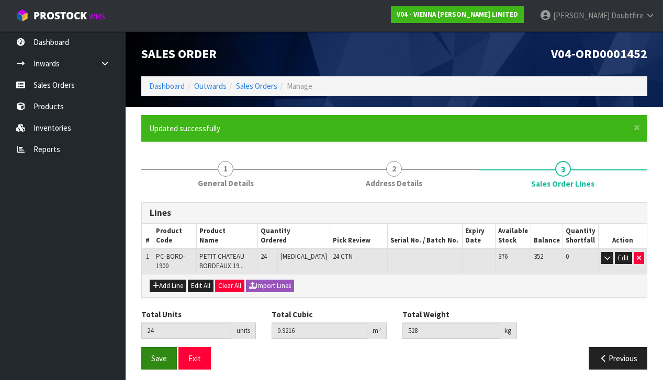
click at [161, 354] on span "Save" at bounding box center [159, 359] width 16 height 10
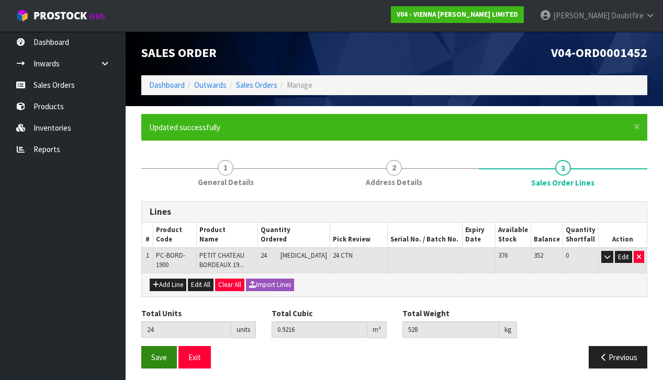
scroll to position [2, -1]
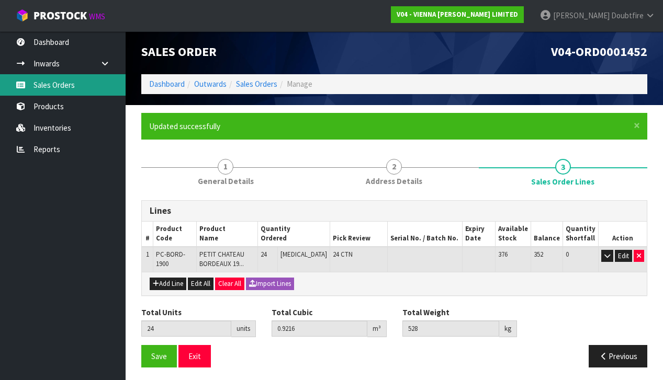
click at [58, 85] on link "Sales Orders" at bounding box center [63, 84] width 126 height 21
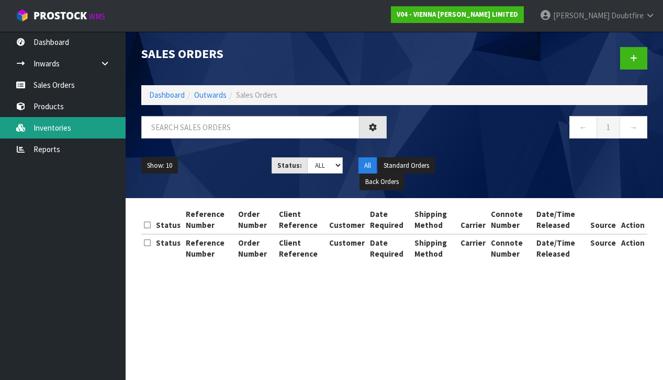
scroll to position [2, 0]
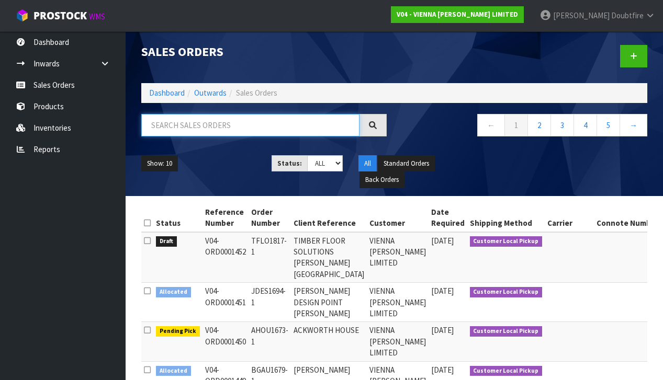
click at [167, 124] on input "text" at bounding box center [250, 125] width 218 height 22
type input "LAMINATE"
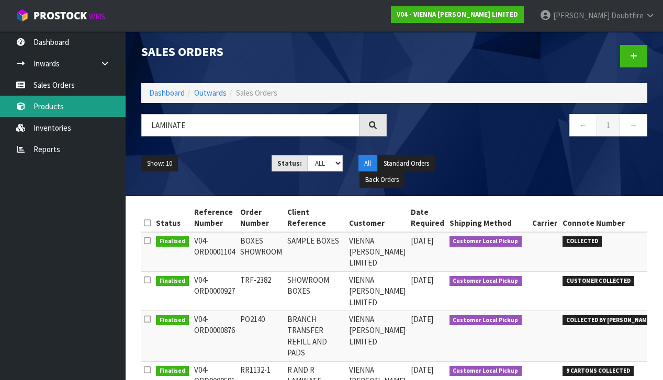
click at [53, 109] on link "Products" at bounding box center [63, 106] width 126 height 21
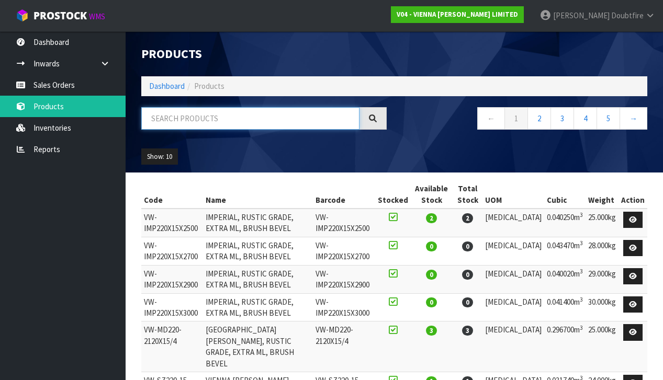
click at [194, 121] on input "text" at bounding box center [250, 118] width 218 height 22
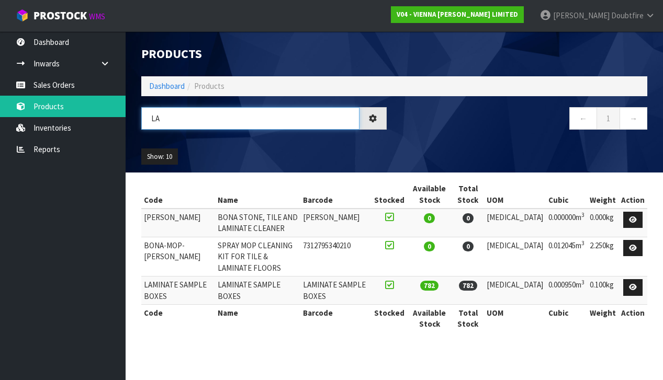
type input "L"
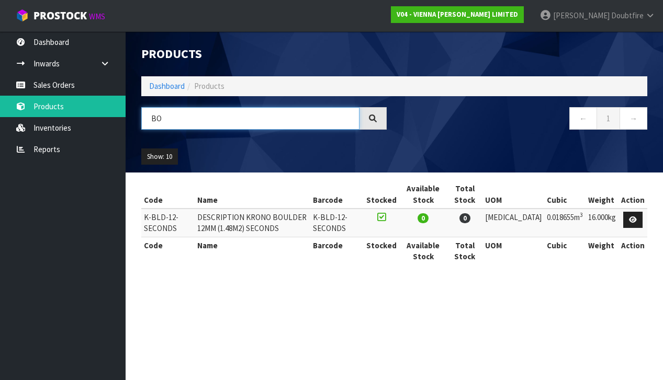
type input "B"
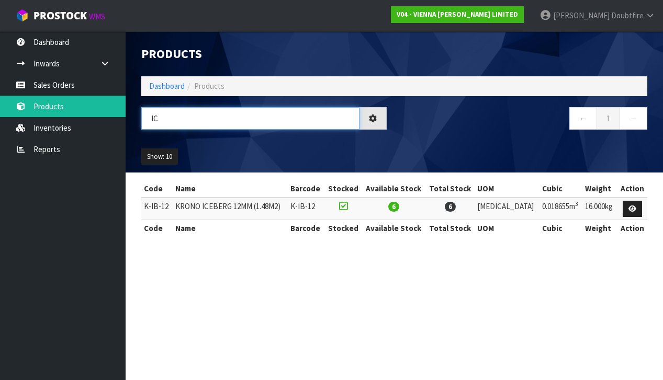
type input "I"
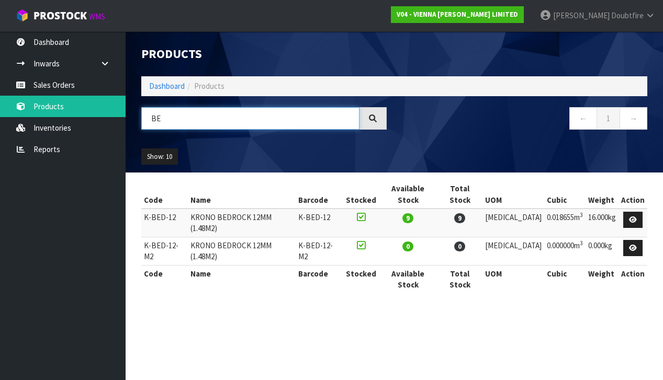
type input "B"
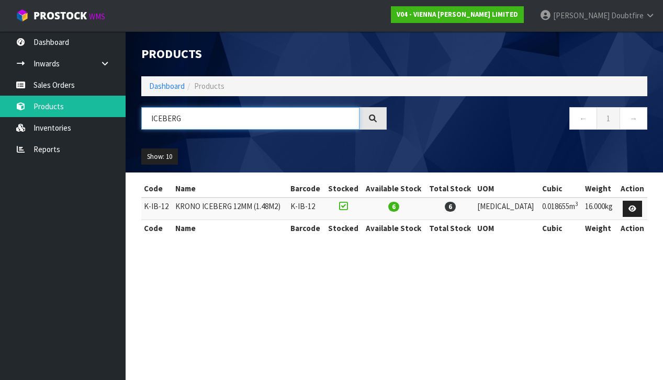
type input "ICEBERG"
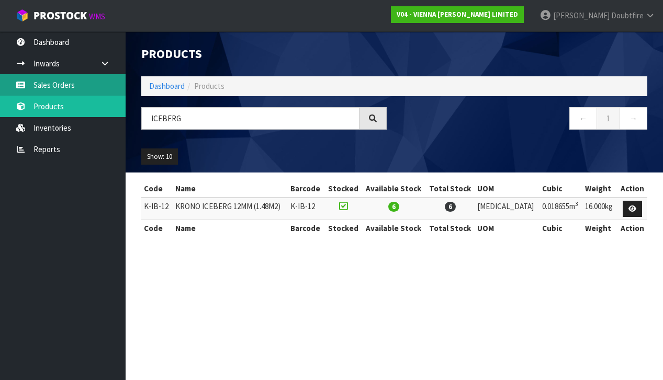
click at [44, 87] on link "Sales Orders" at bounding box center [63, 84] width 126 height 21
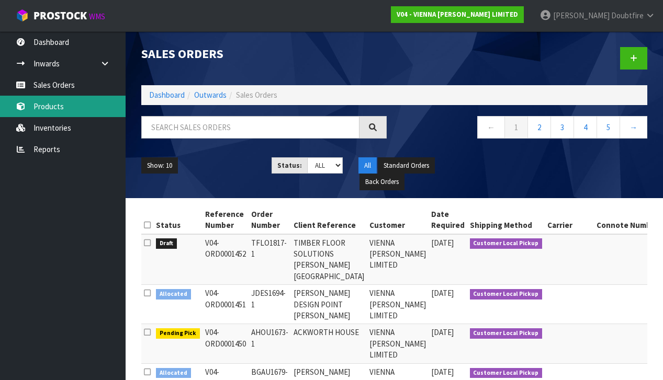
click at [53, 108] on link "Products" at bounding box center [63, 106] width 126 height 21
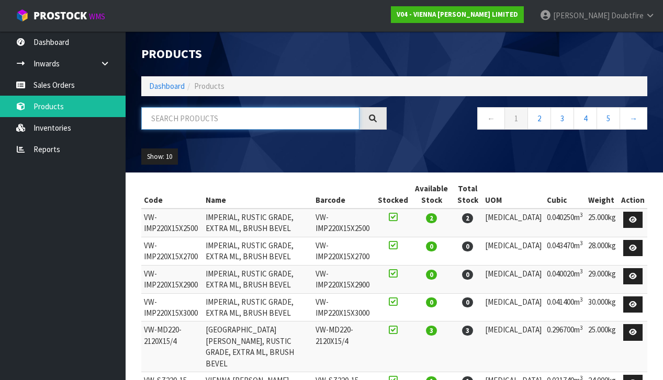
click at [194, 122] on input "text" at bounding box center [250, 118] width 218 height 22
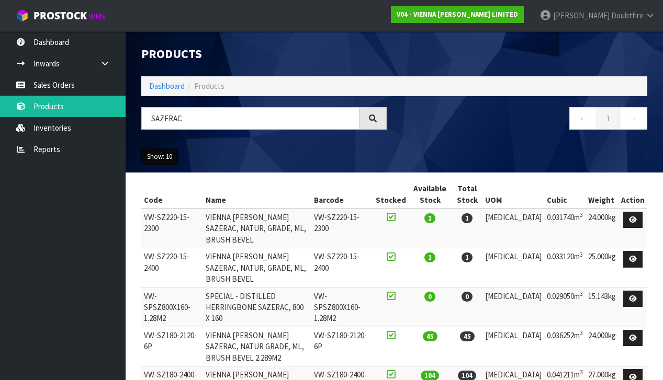
click at [178, 152] on button "Show: 10" at bounding box center [159, 157] width 37 height 17
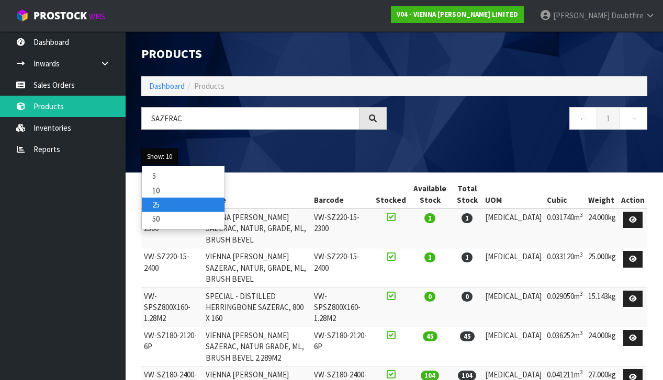
click at [164, 199] on link "25" at bounding box center [183, 205] width 83 height 14
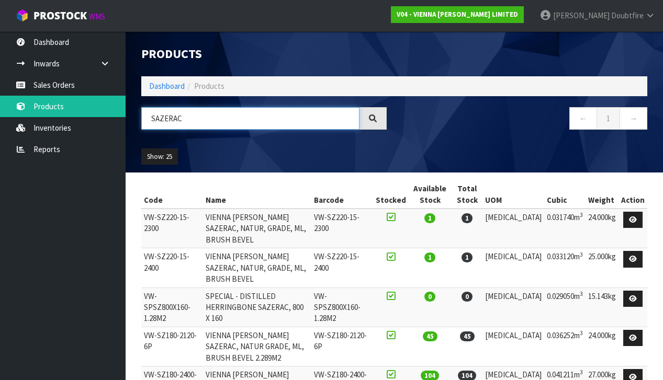
click at [191, 119] on input "SAZERAC" at bounding box center [250, 118] width 218 height 22
type input "S"
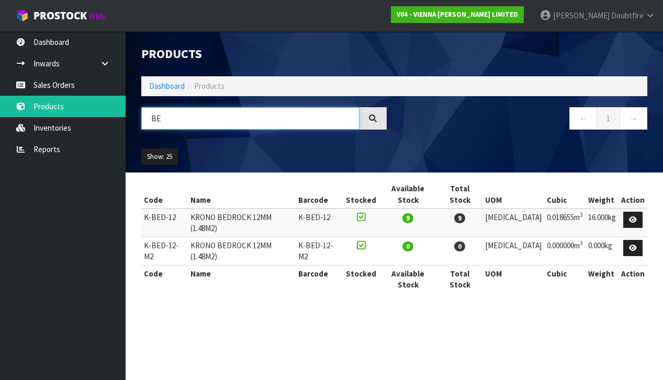
type input "B"
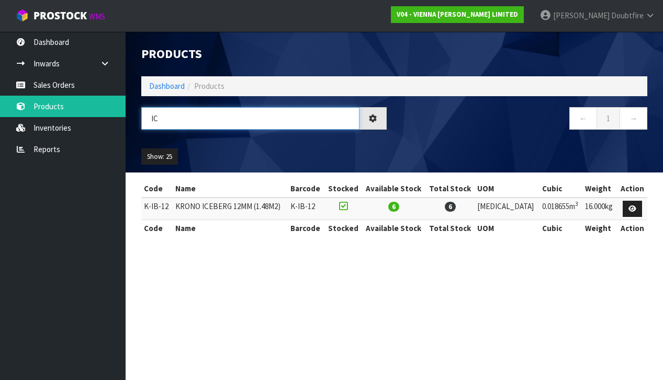
type input "I"
type input "B"
type input "I"
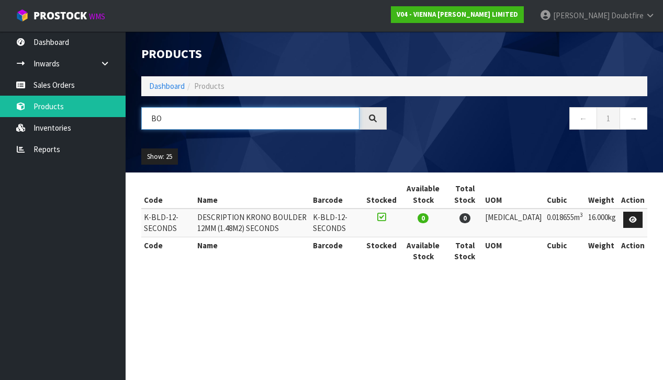
type input "B"
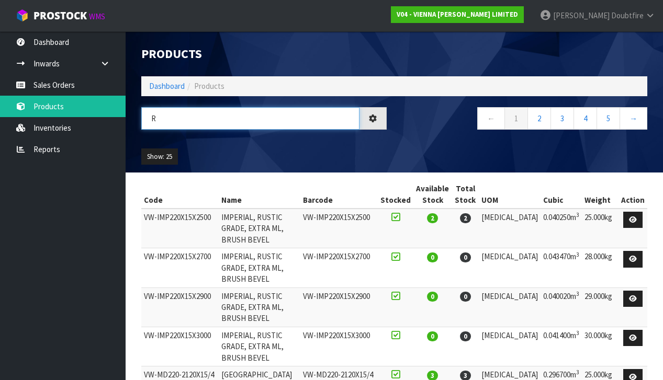
type input "R"
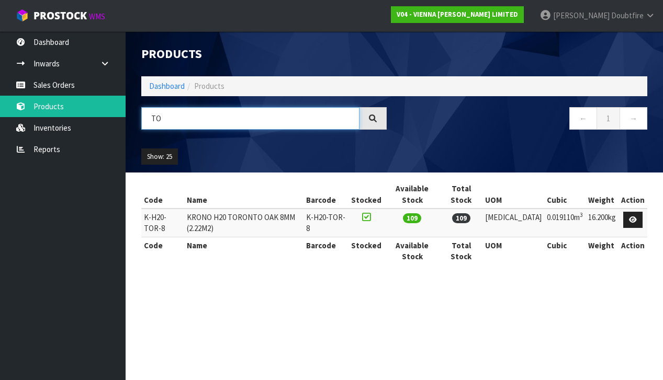
type input "T"
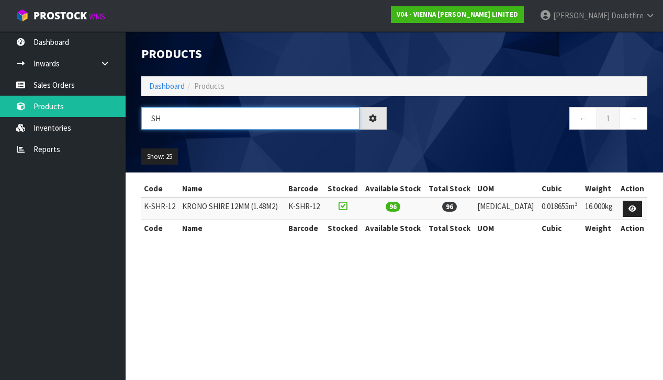
type input "S"
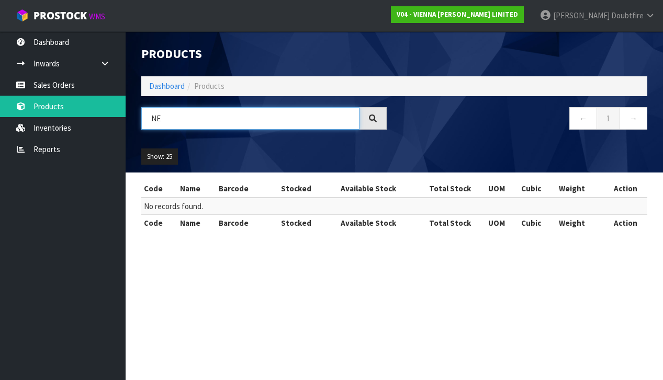
type input "N"
type input "A"
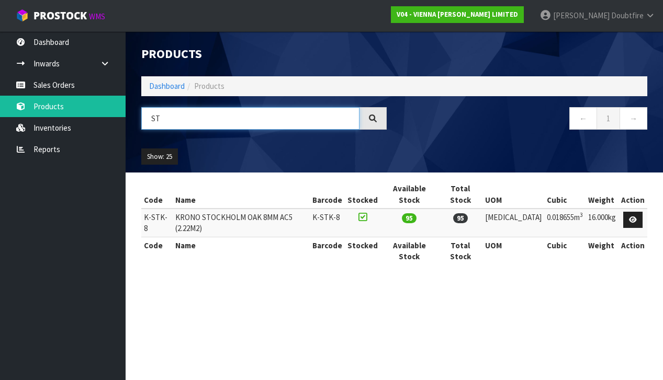
type input "S"
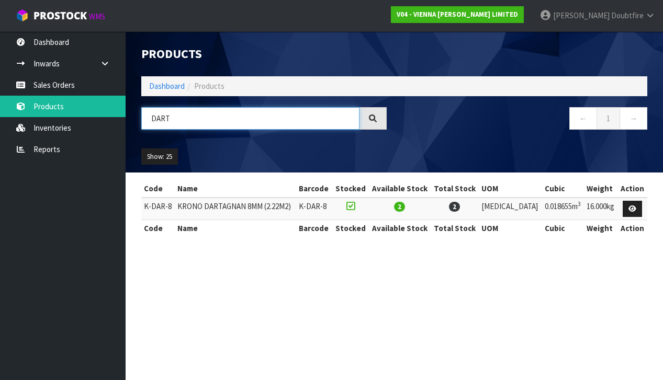
scroll to position [0, 1]
type input "D"
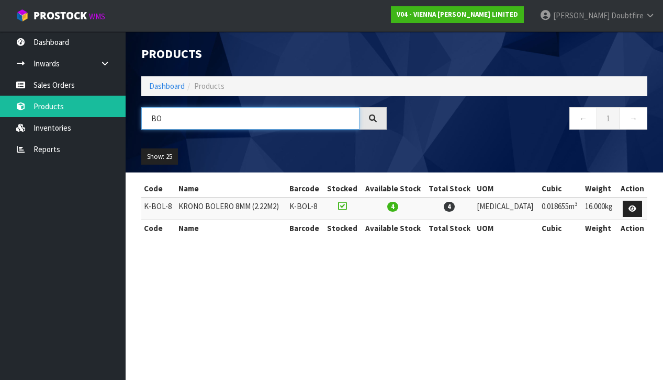
type input "B"
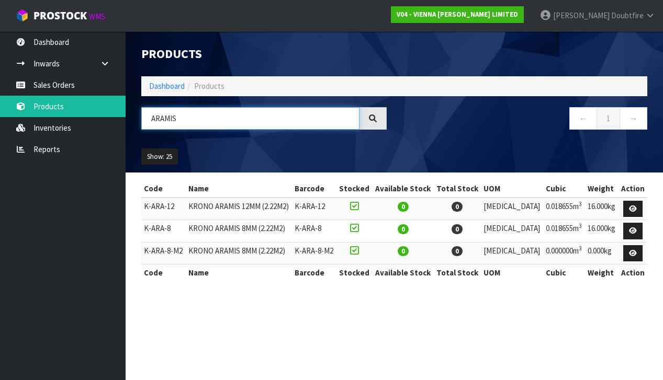
scroll to position [0, 0]
type input "A"
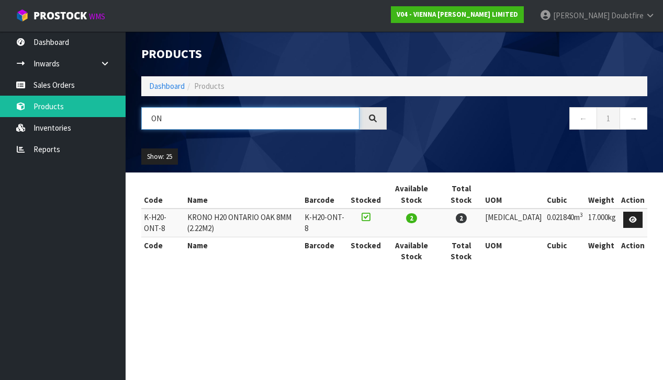
type input "O"
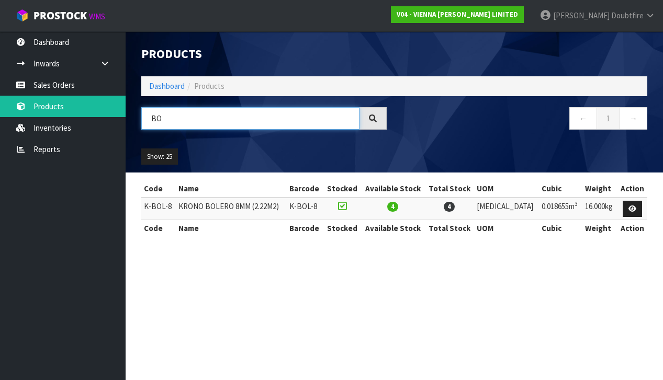
type input "B"
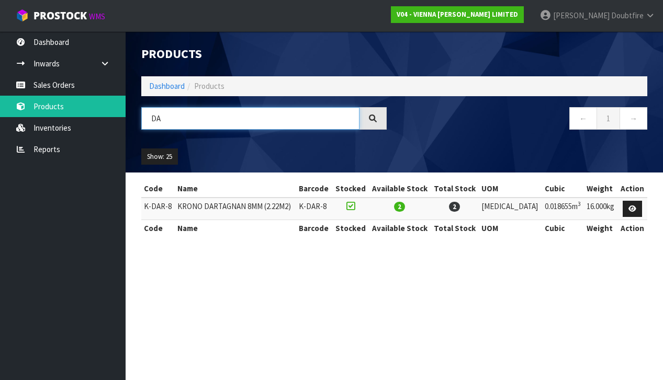
type input "D"
type input "A"
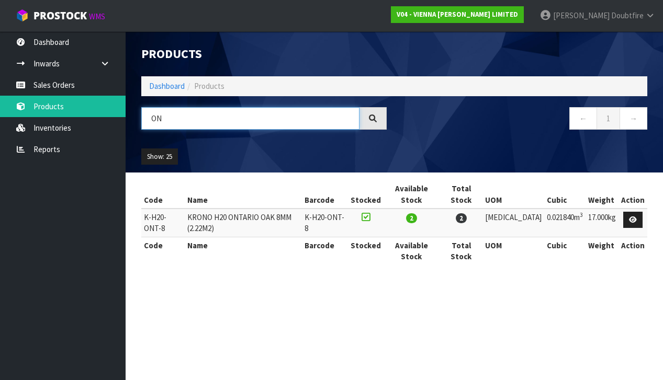
type input "O"
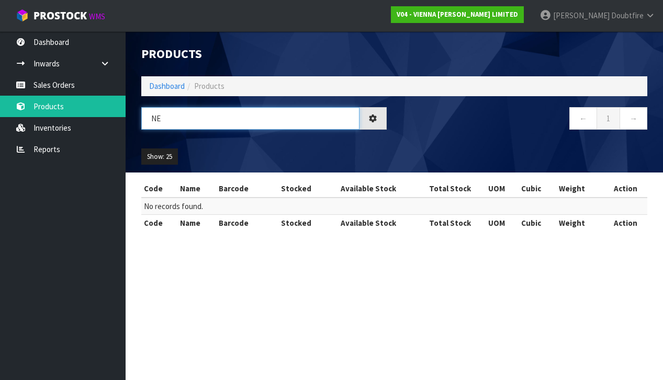
type input "N"
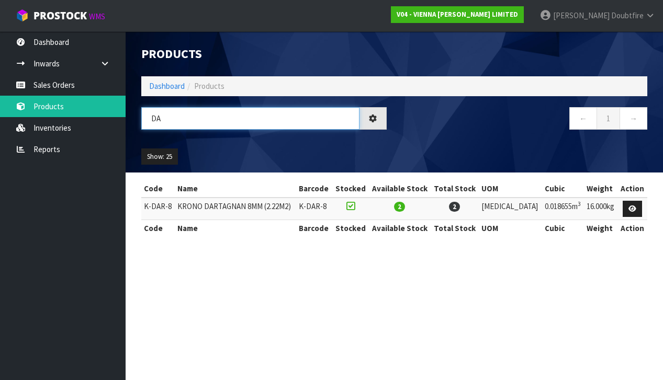
type input "D"
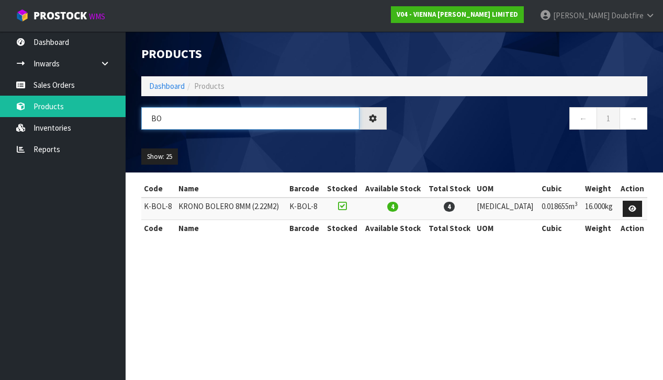
type input "B"
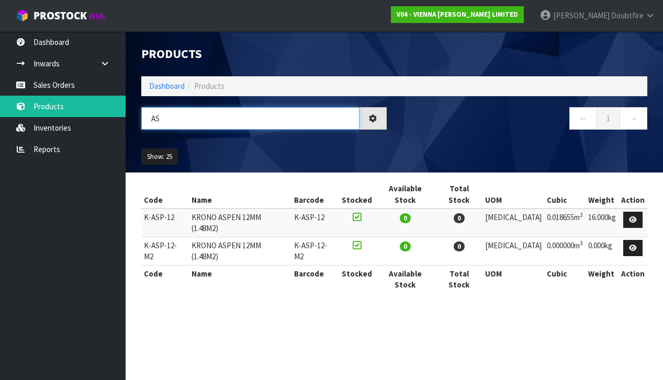
type input "A"
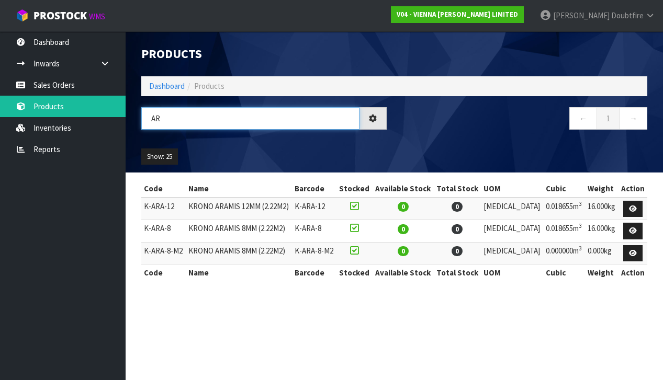
type input "A"
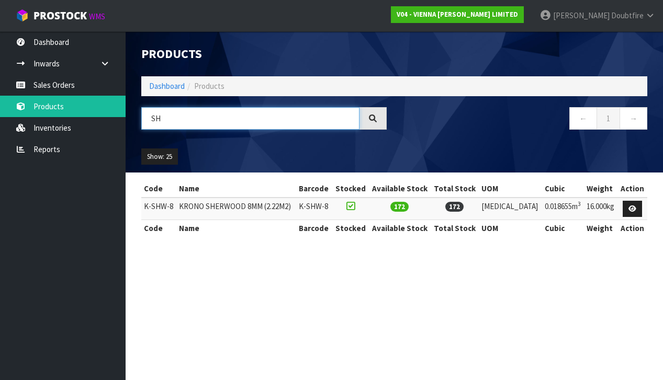
type input "S"
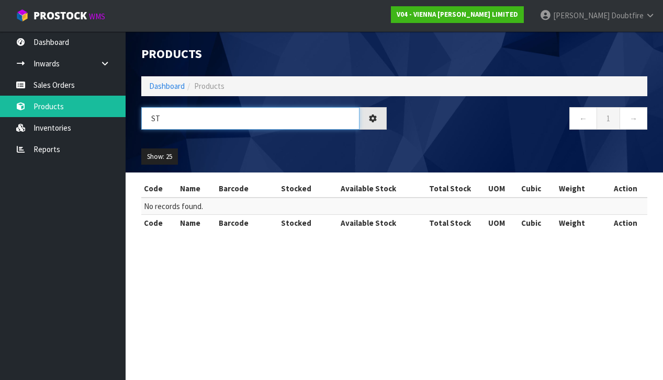
type input "S"
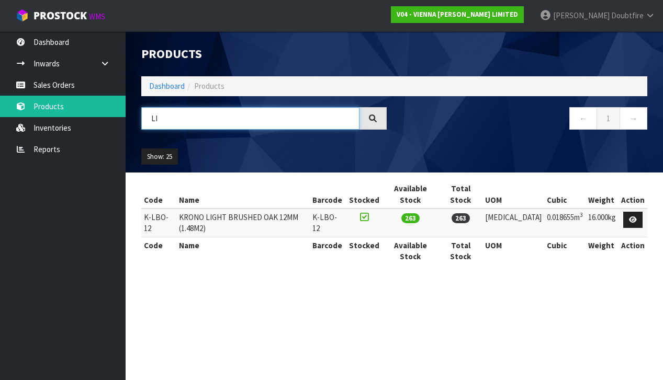
type input "L"
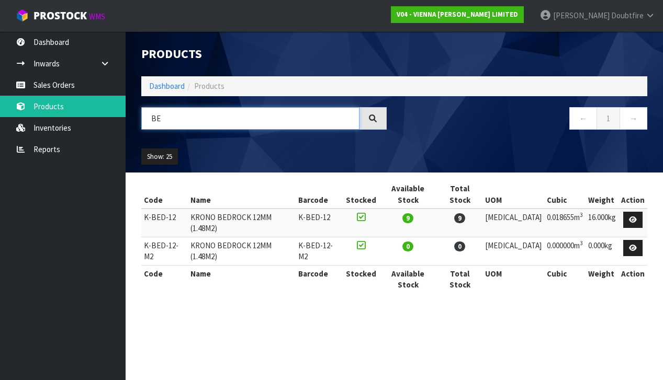
type input "B"
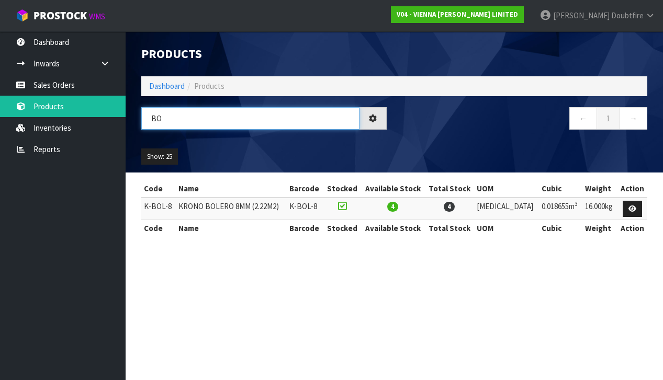
type input "B"
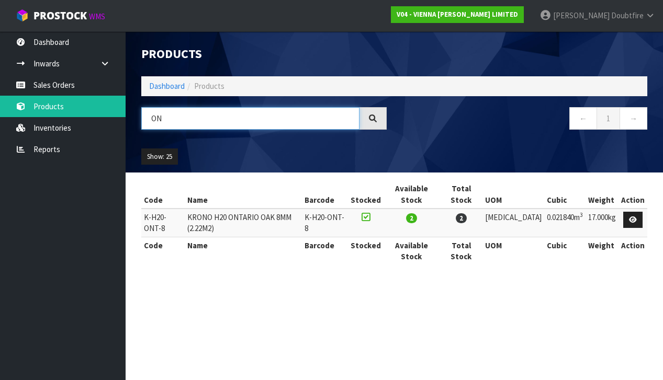
type input "O"
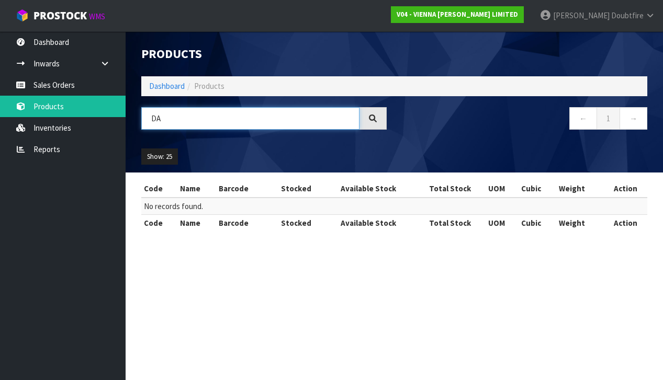
type input "D"
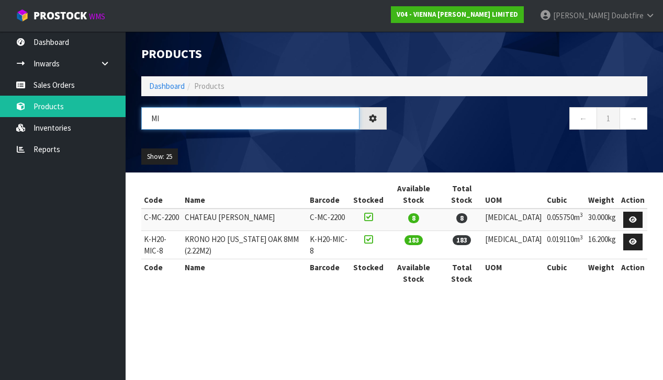
type input "M"
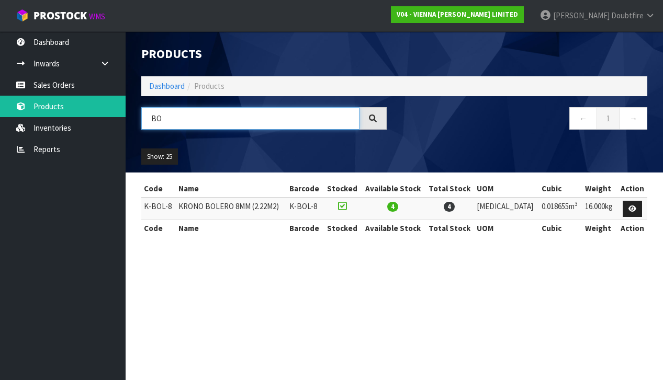
type input "B"
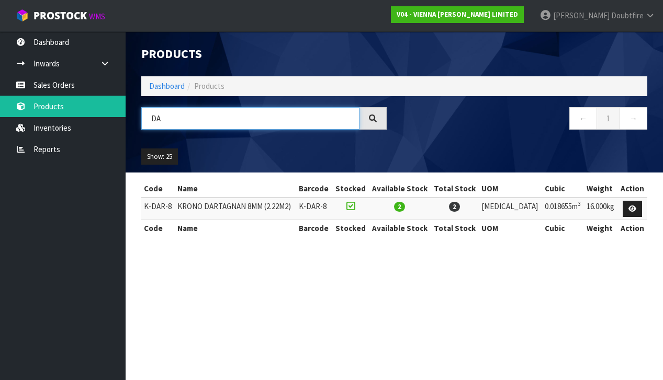
type input "D"
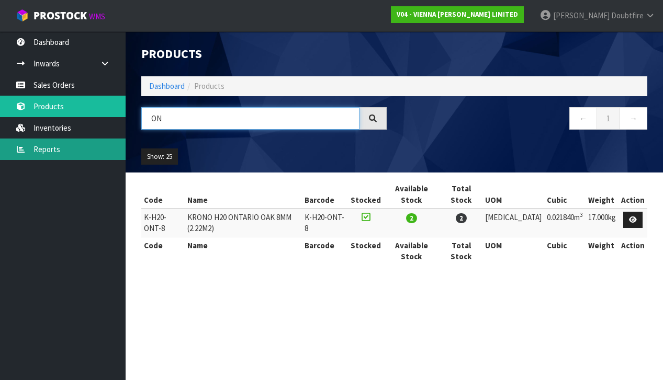
type input "O"
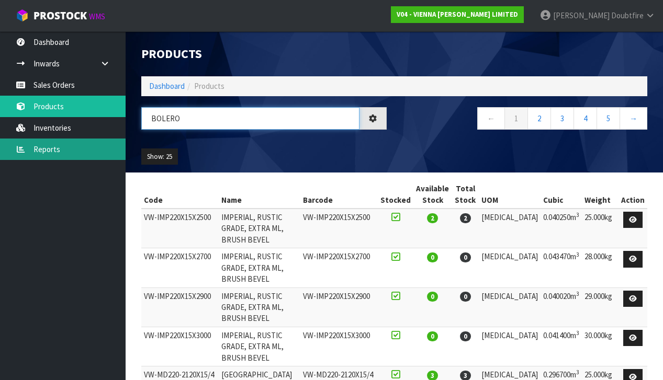
type input "BOLERO"
